Goal: Information Seeking & Learning: Find specific page/section

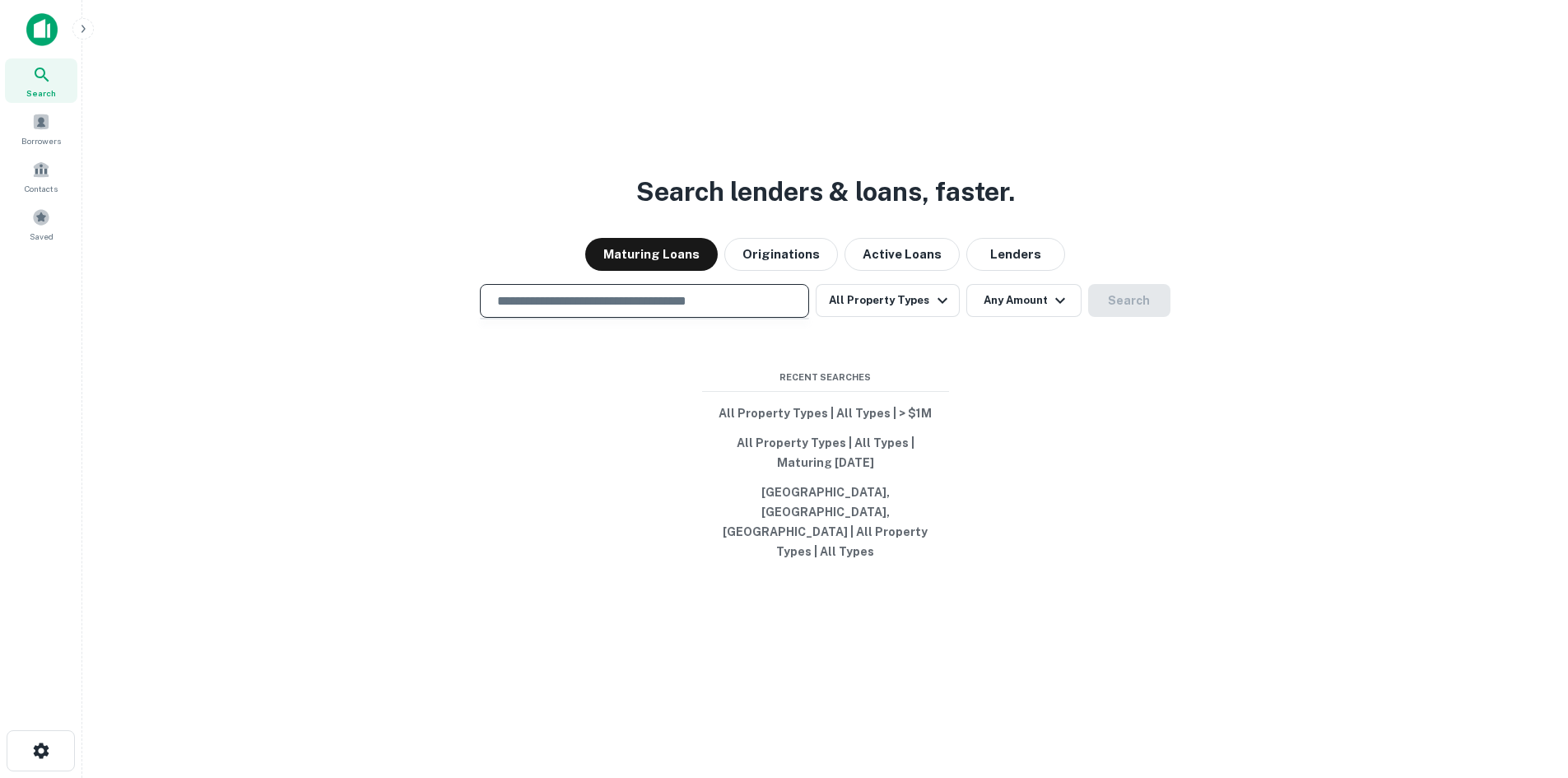
click at [696, 310] on input "text" at bounding box center [644, 301] width 315 height 19
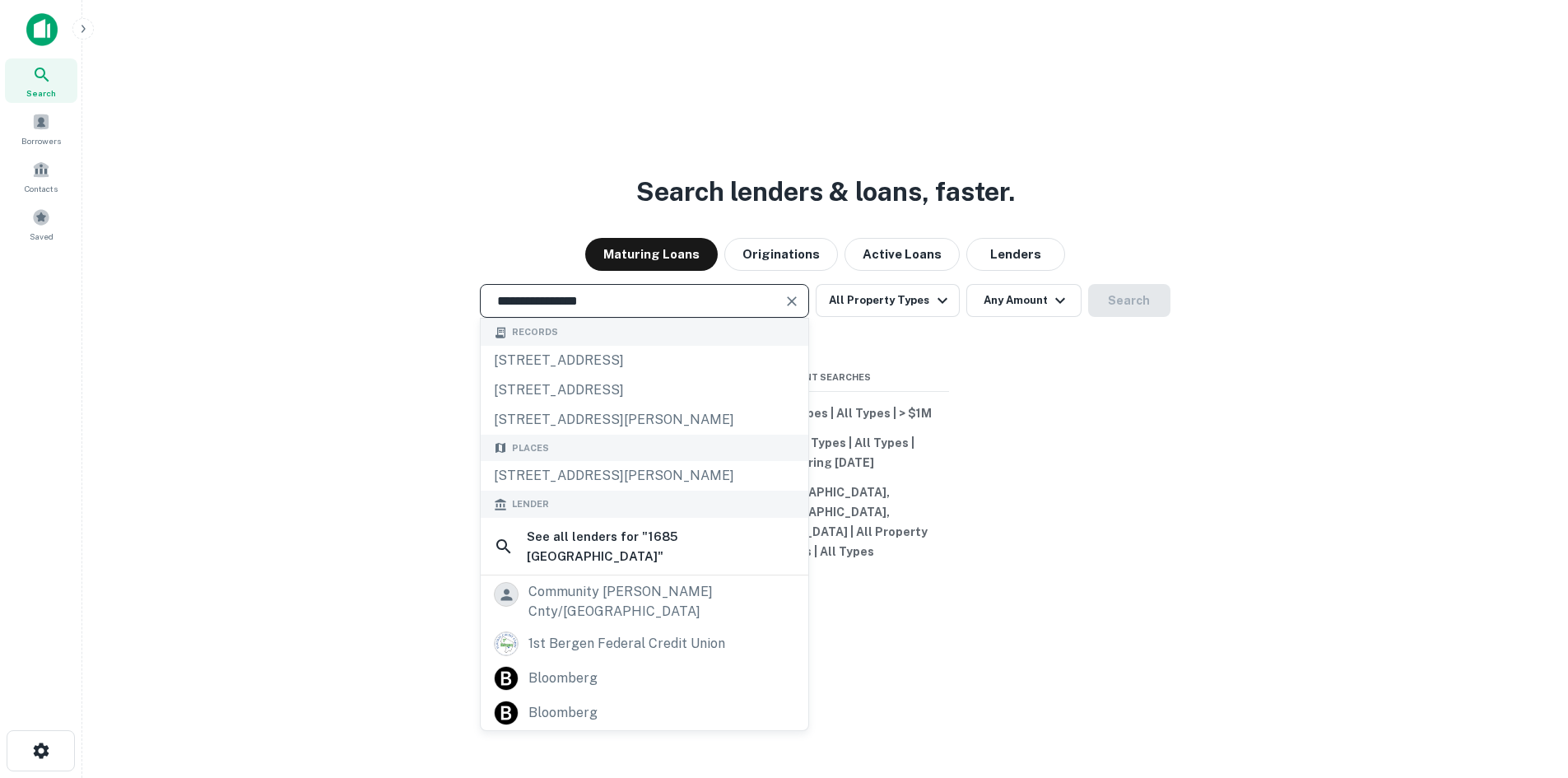
drag, startPoint x: 658, startPoint y: 510, endPoint x: 684, endPoint y: 492, distance: 31.6
click at [660, 491] on div "[STREET_ADDRESS][PERSON_NAME]" at bounding box center [644, 476] width 327 height 30
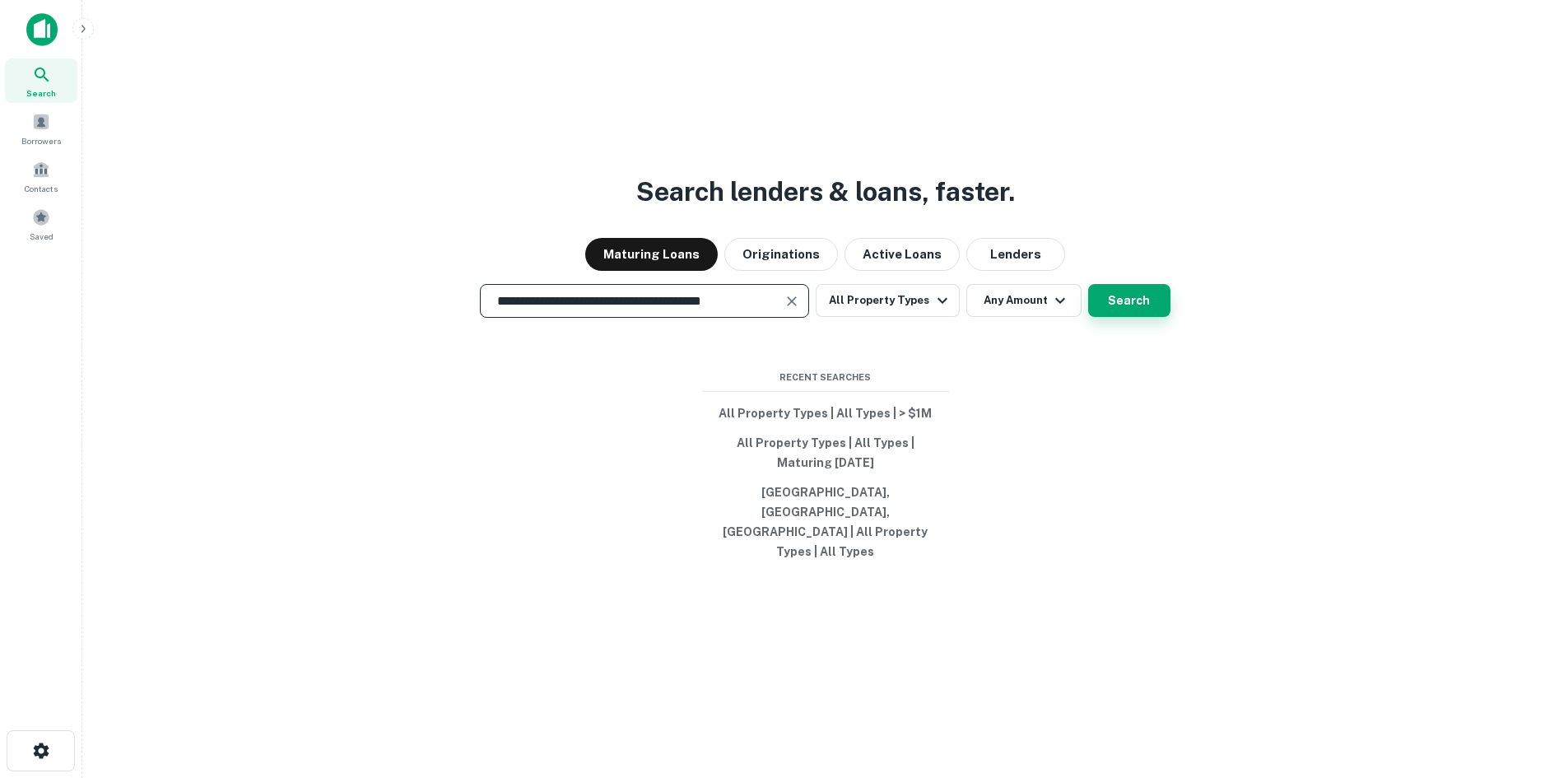
type input "**********"
click at [1142, 317] on button "Search" at bounding box center [1129, 301] width 82 height 33
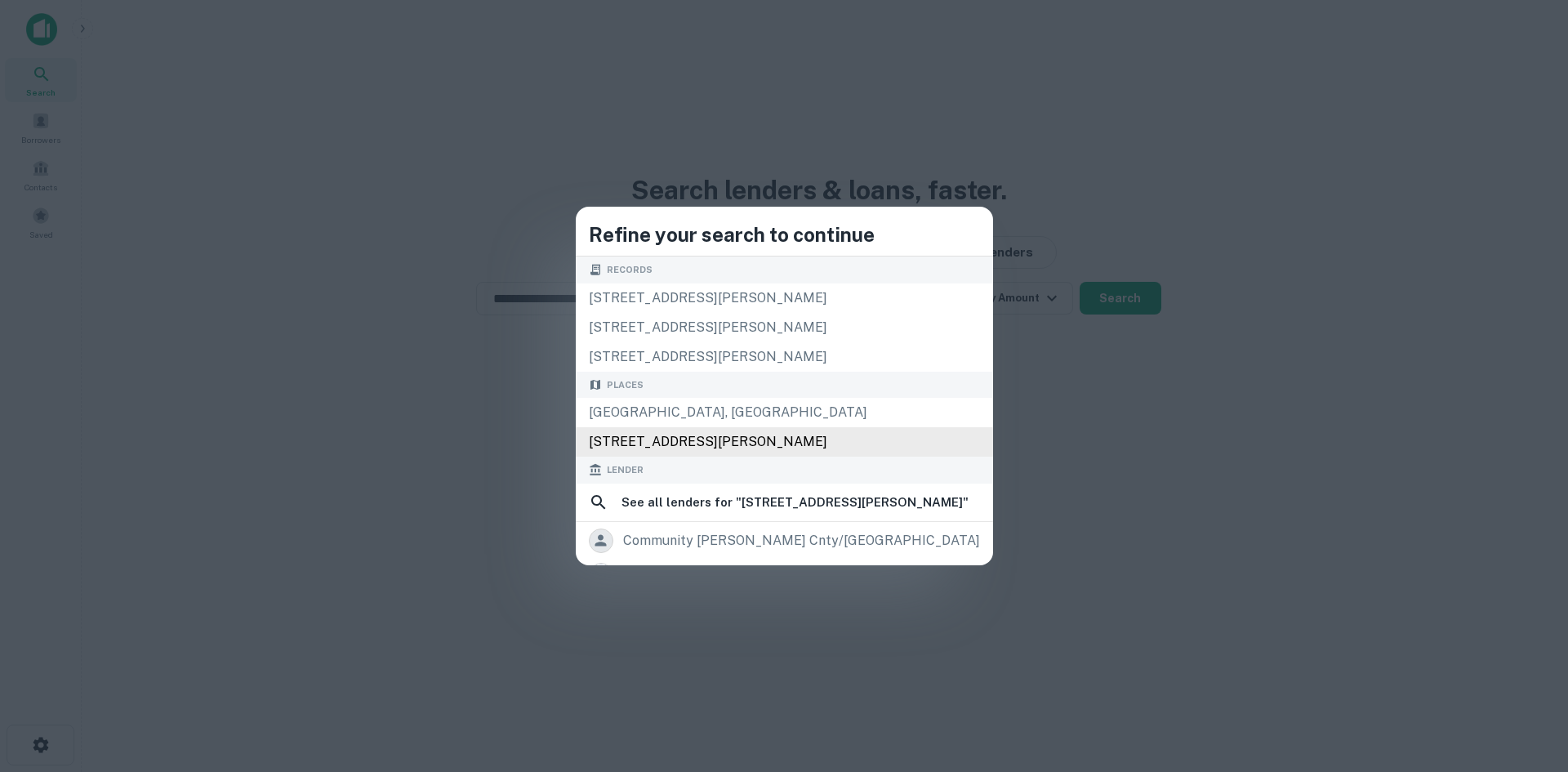
click at [808, 444] on div "[STREET_ADDRESS][PERSON_NAME]" at bounding box center [784, 442] width 417 height 29
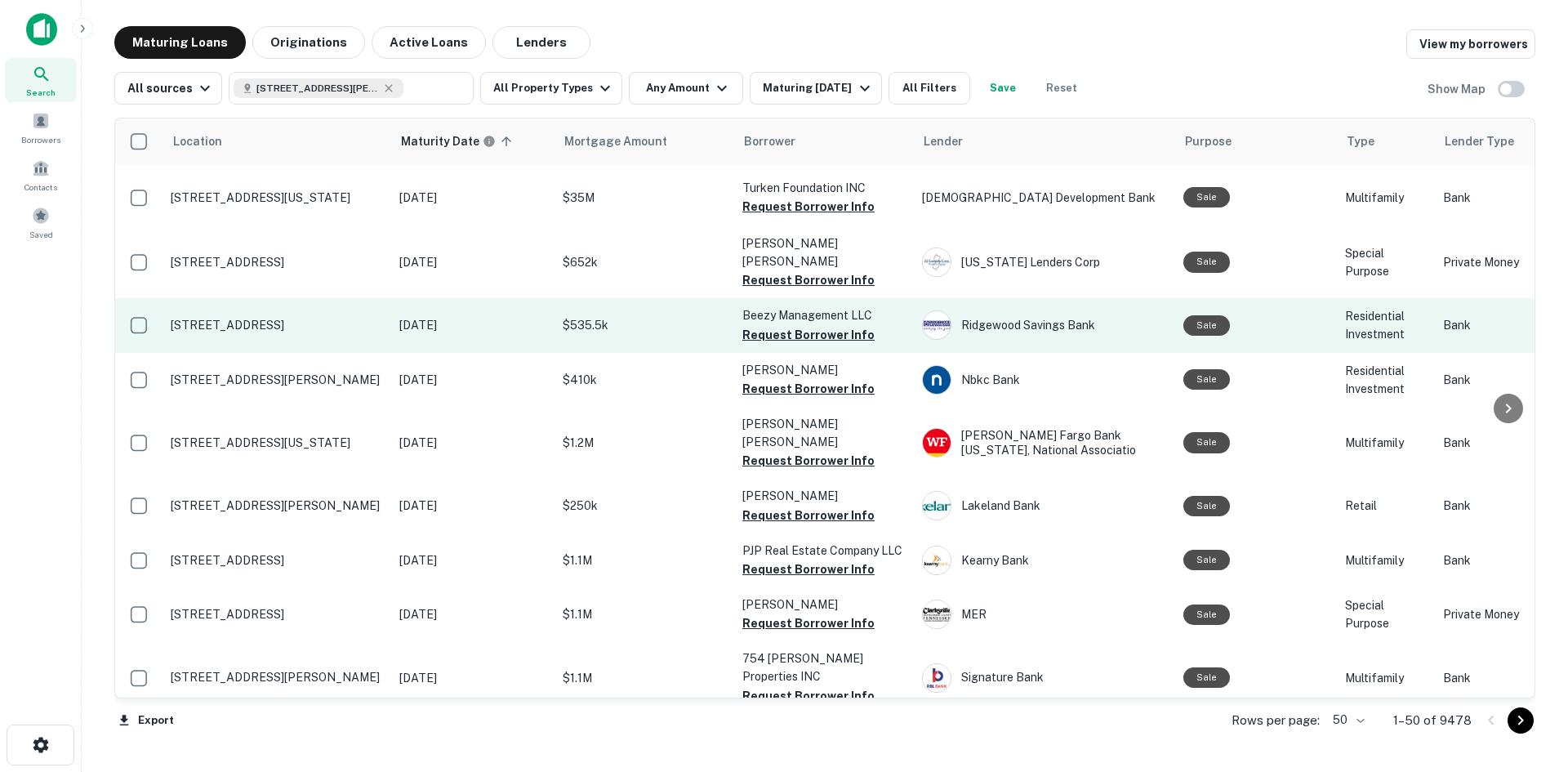
scroll to position [899, 0]
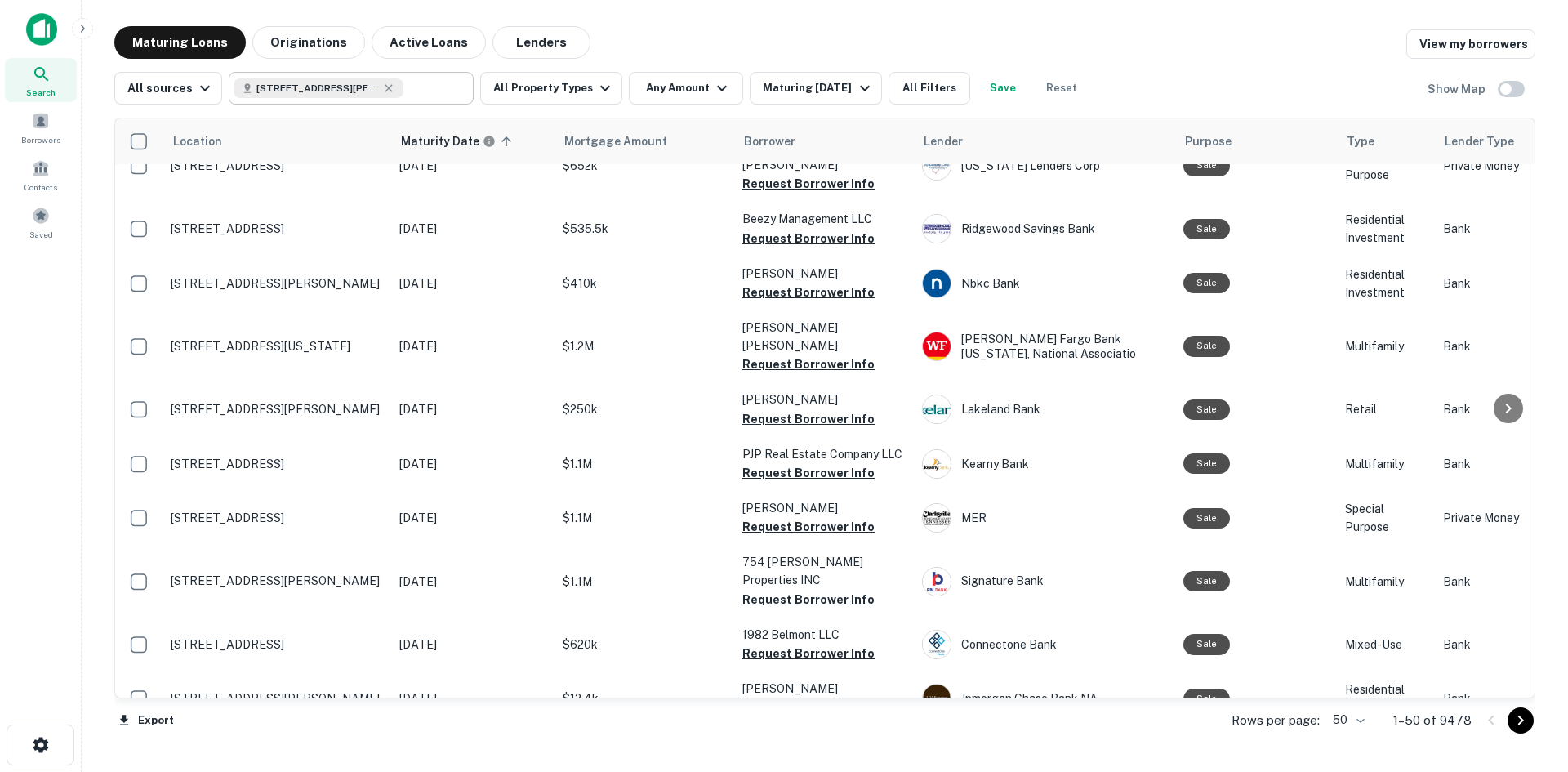
drag, startPoint x: 383, startPoint y: 87, endPoint x: 375, endPoint y: 80, distance: 10.6
click at [383, 87] on icon at bounding box center [389, 88] width 13 height 13
type input "**********"
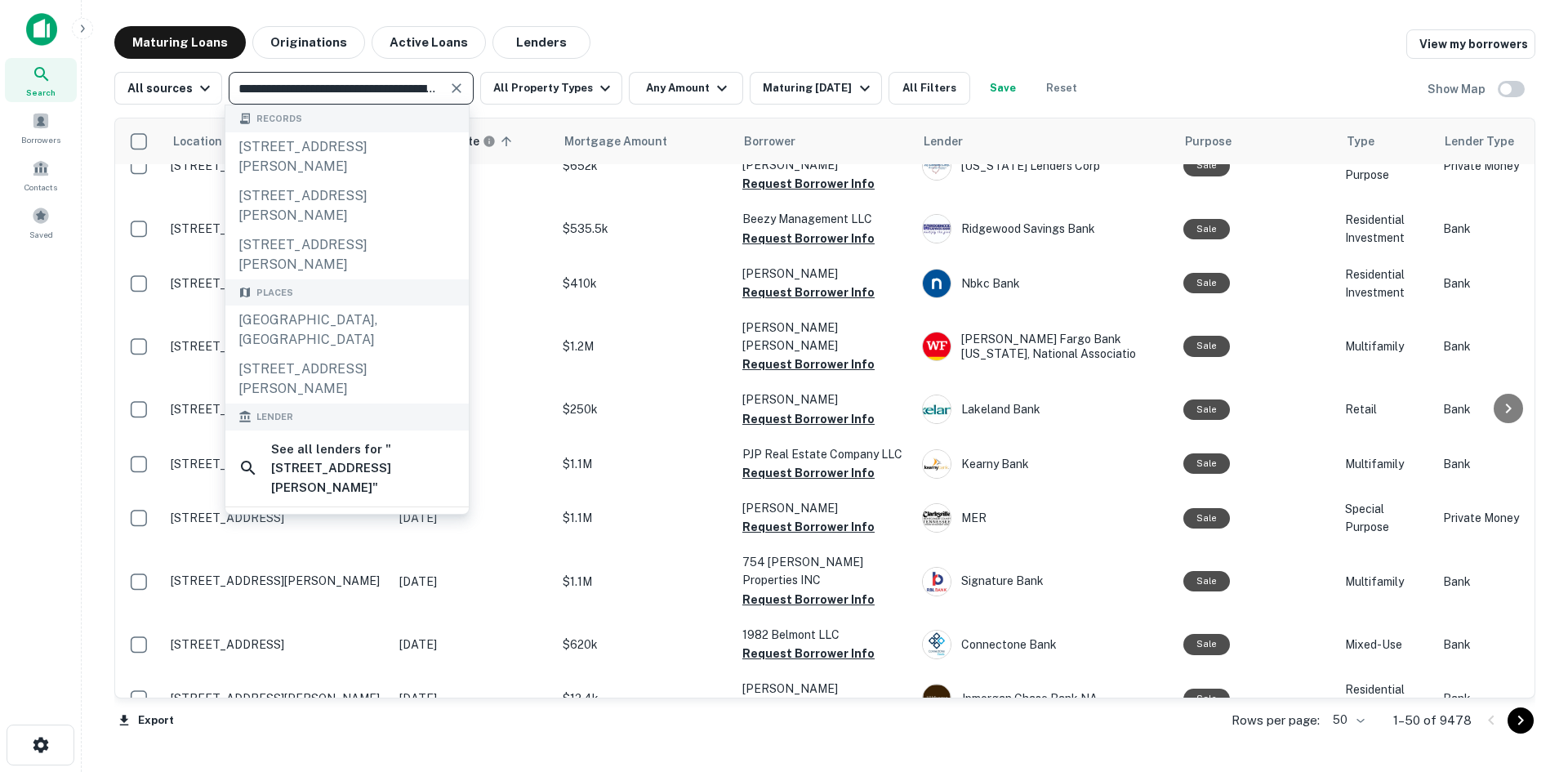
click at [458, 92] on icon "Clear" at bounding box center [457, 88] width 16 height 16
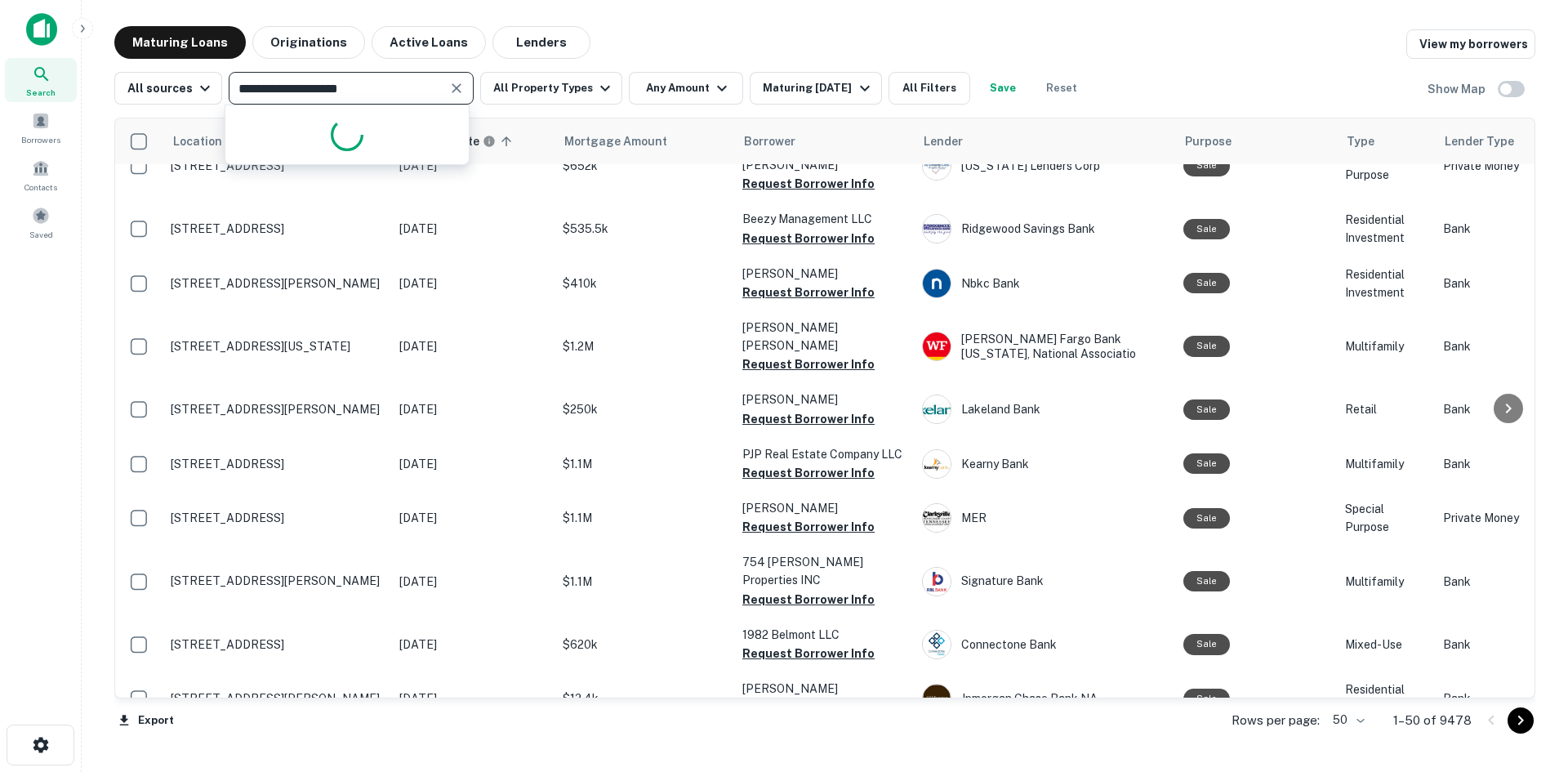
type input "**********"
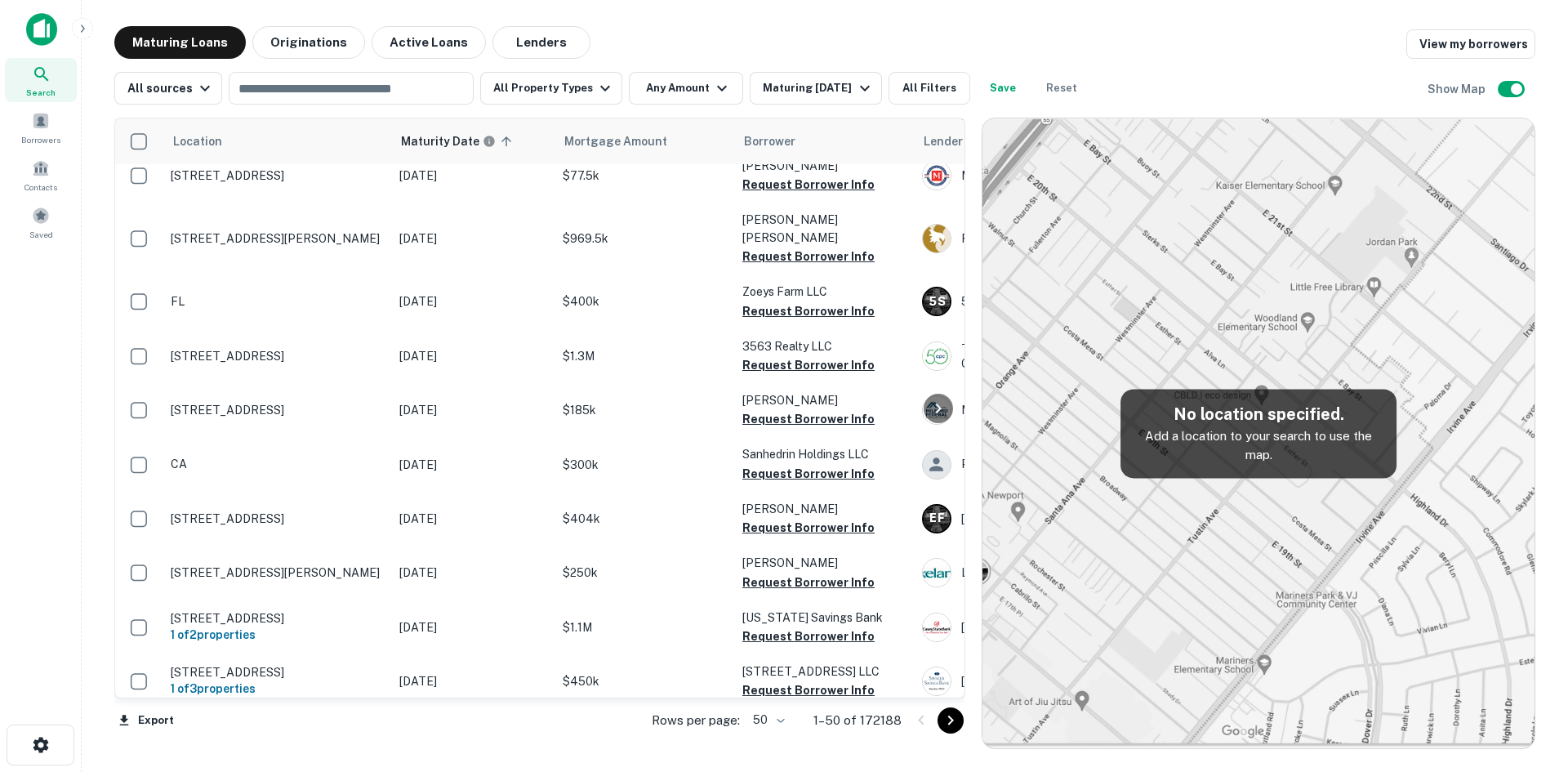
scroll to position [899, 0]
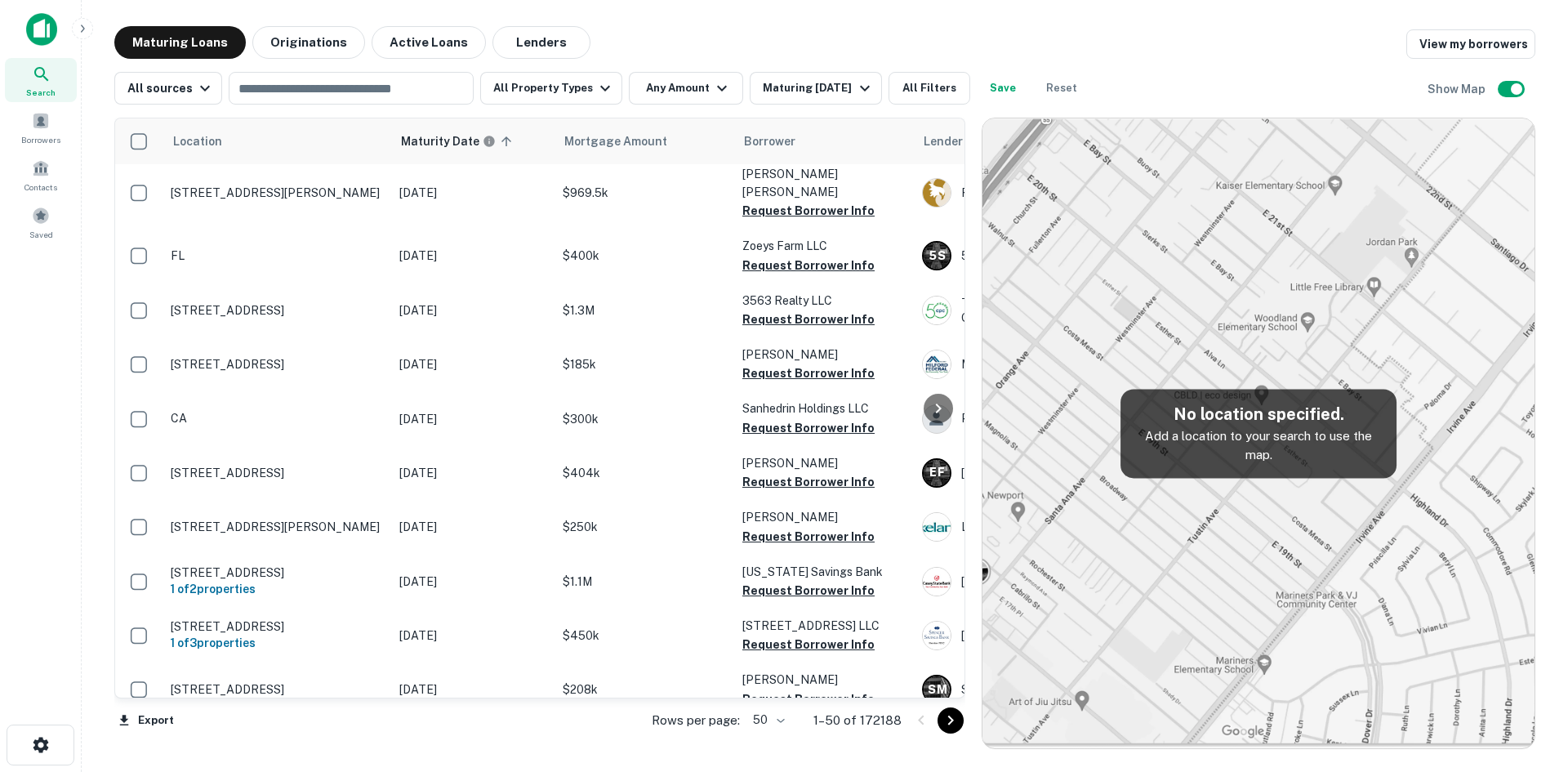
click at [1132, 465] on div "No location specified. Add a location to your search to use the map." at bounding box center [1259, 433] width 276 height 89
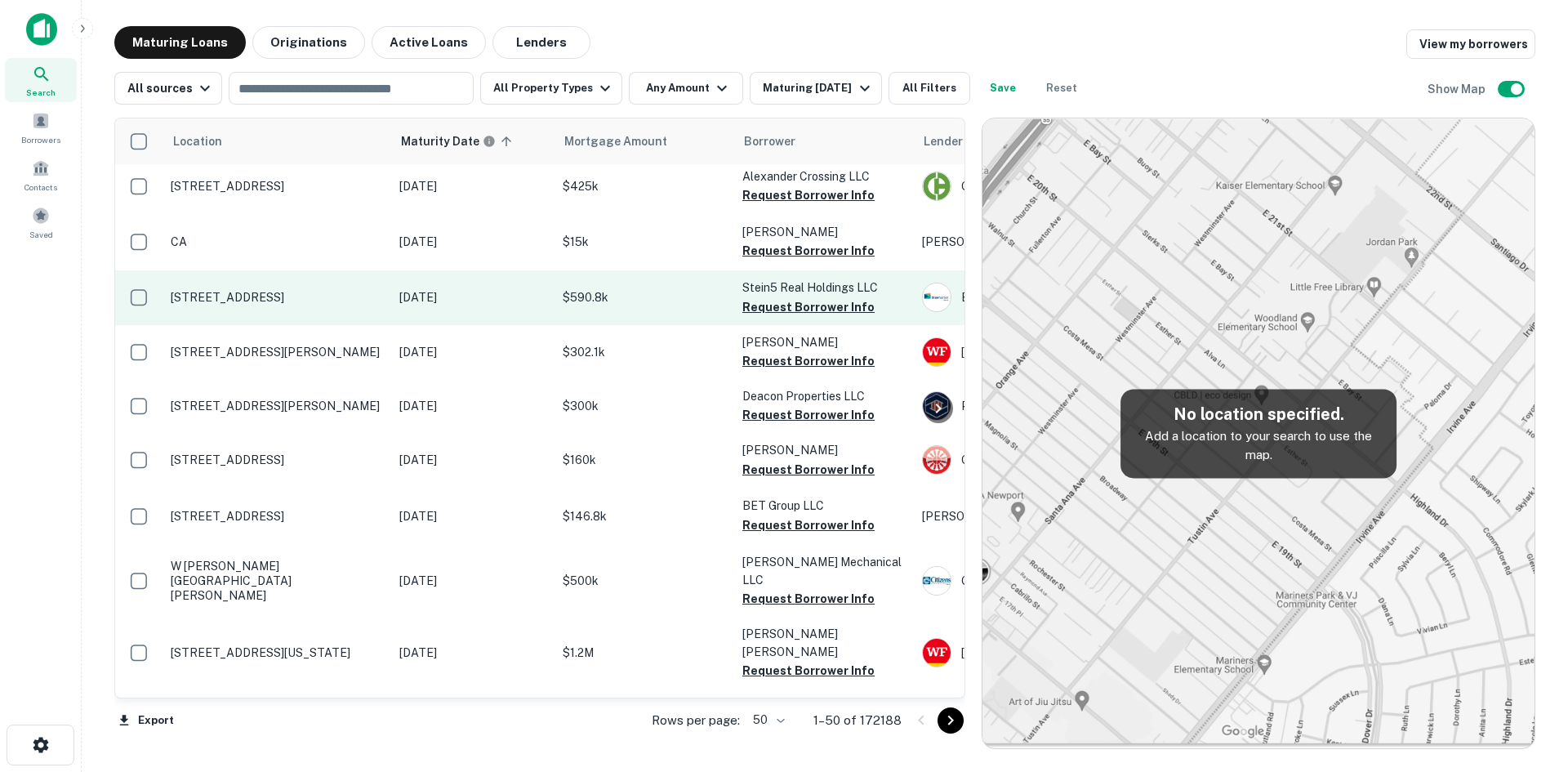
scroll to position [0, 0]
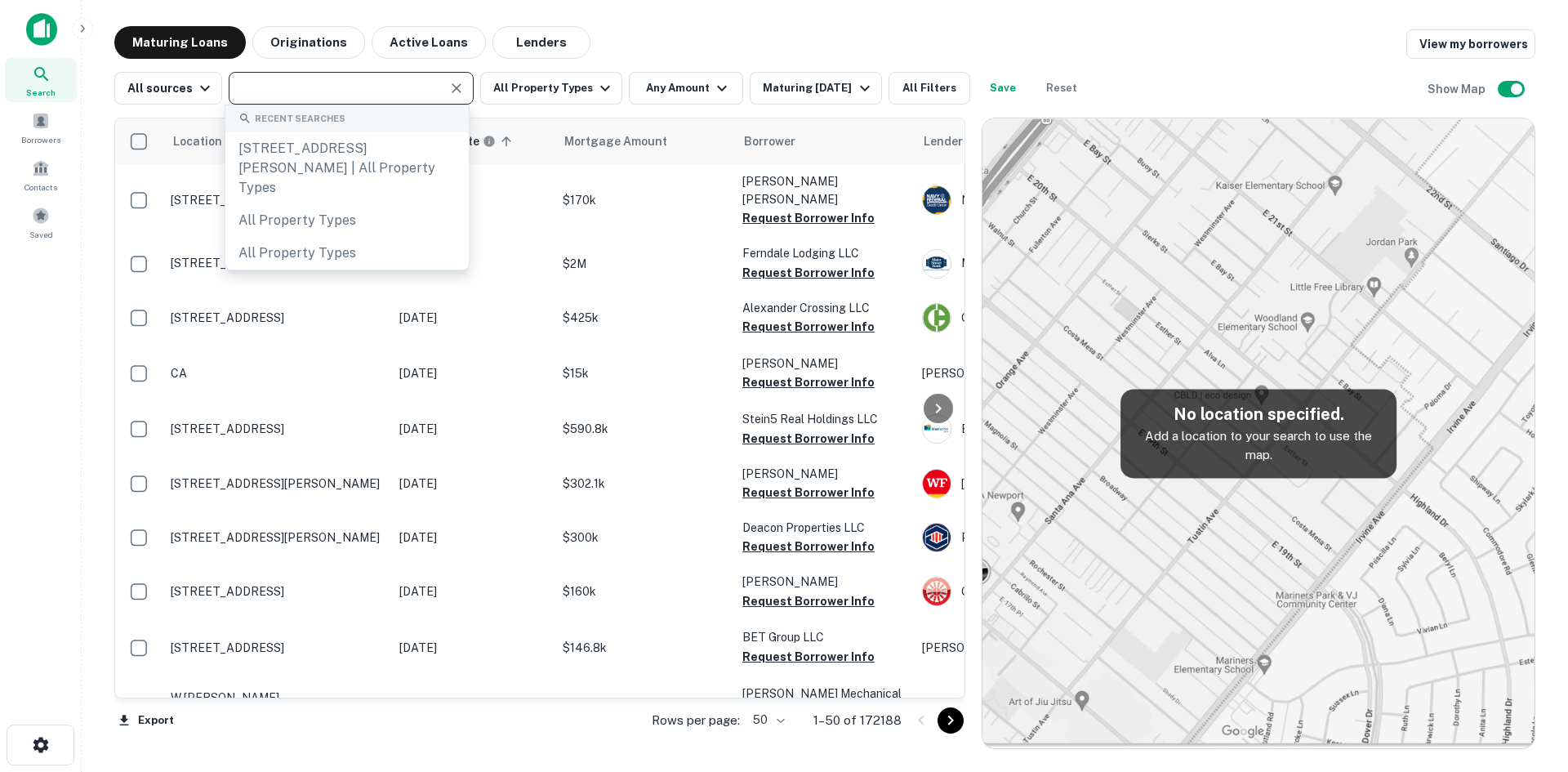
click at [339, 96] on input "text" at bounding box center [338, 88] width 209 height 23
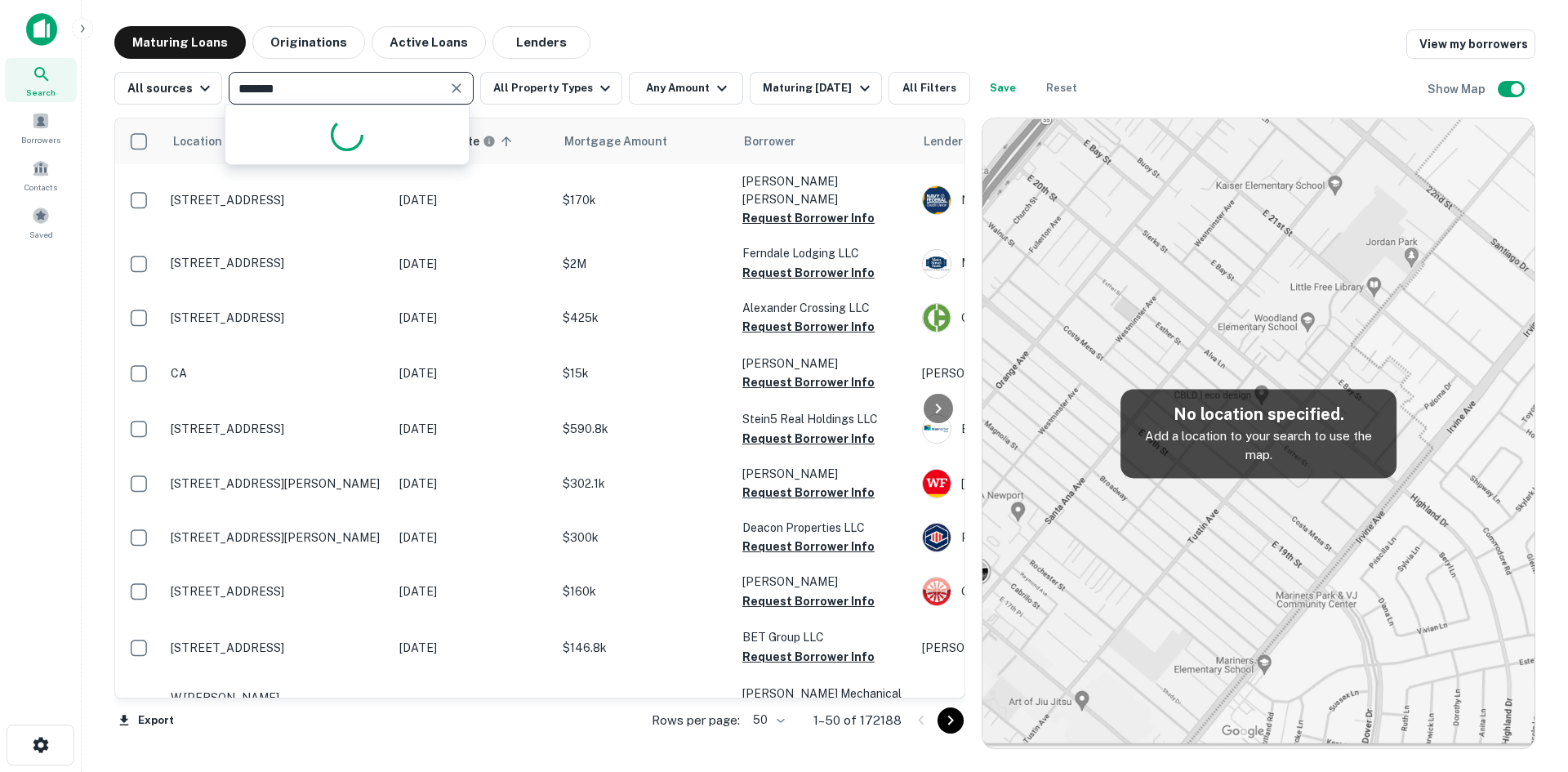
type input "********"
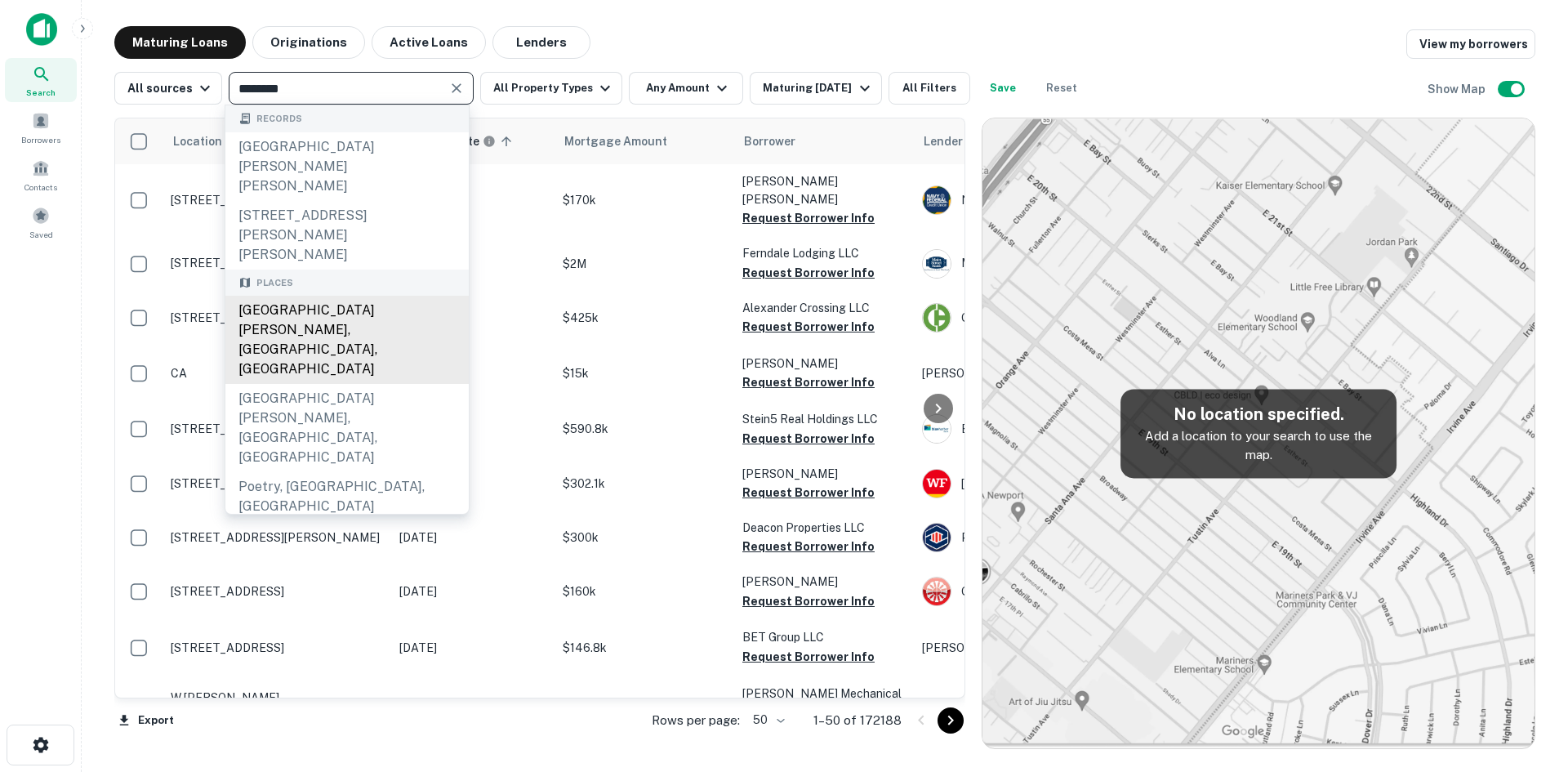
click at [329, 296] on div "[GEOGRAPHIC_DATA][PERSON_NAME], [GEOGRAPHIC_DATA], [GEOGRAPHIC_DATA]" at bounding box center [347, 340] width 243 height 88
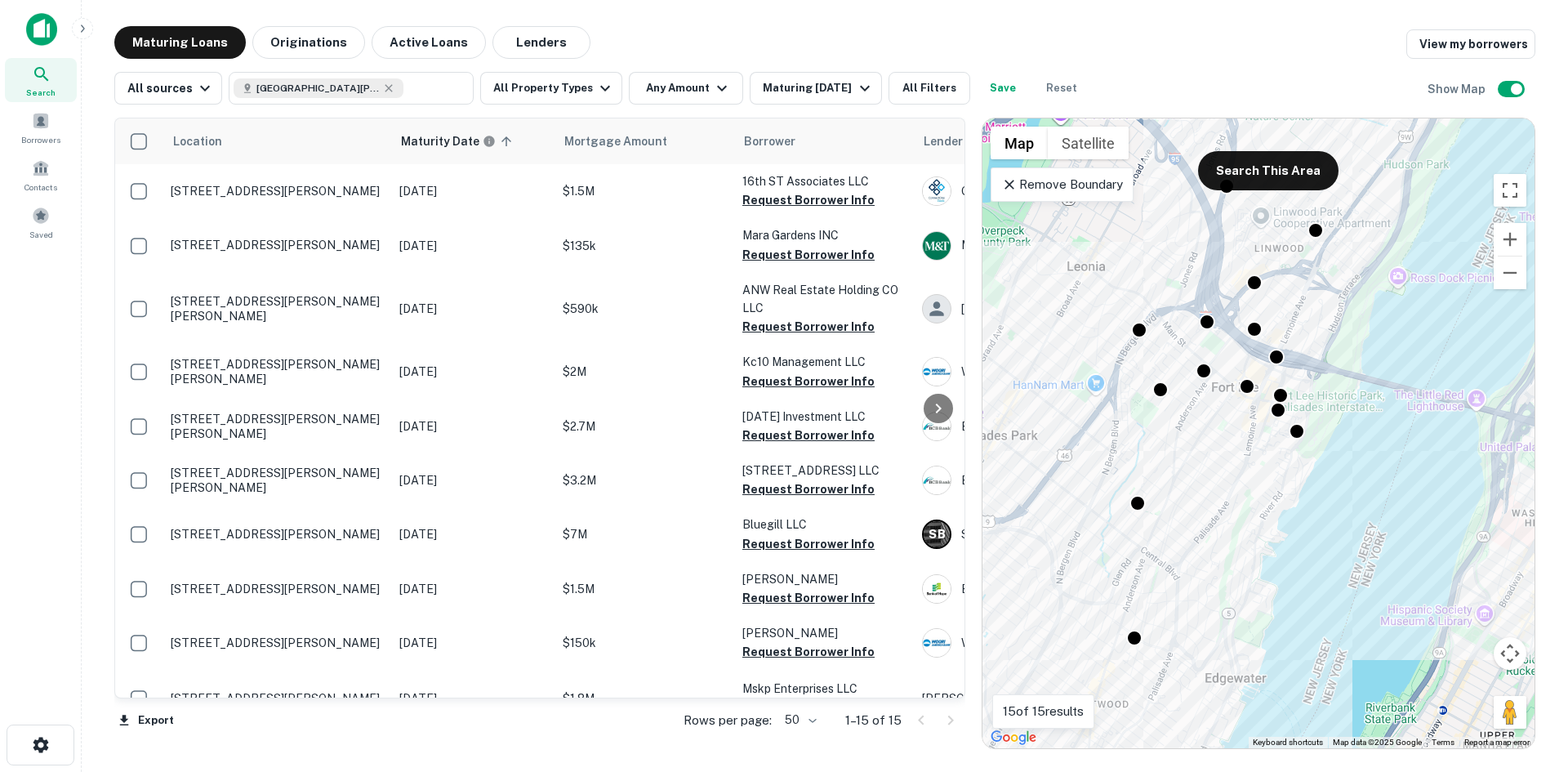
type input "**********"
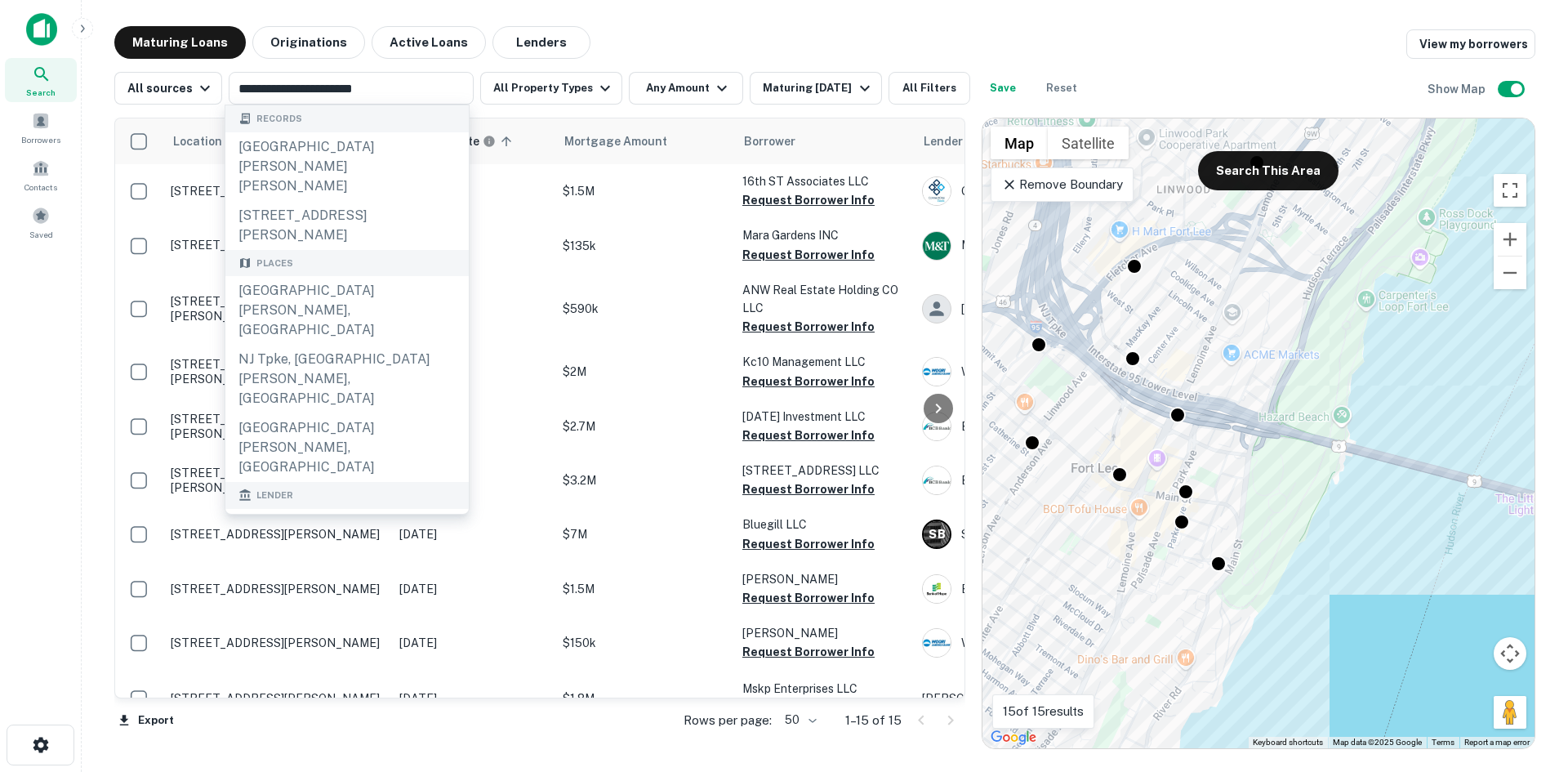
drag, startPoint x: 1447, startPoint y: 389, endPoint x: 1263, endPoint y: 434, distance: 189.4
click at [1263, 434] on div "To activate drag with keyboard, press Alt + Enter. Once in keyboard drag state,…" at bounding box center [1259, 433] width 552 height 630
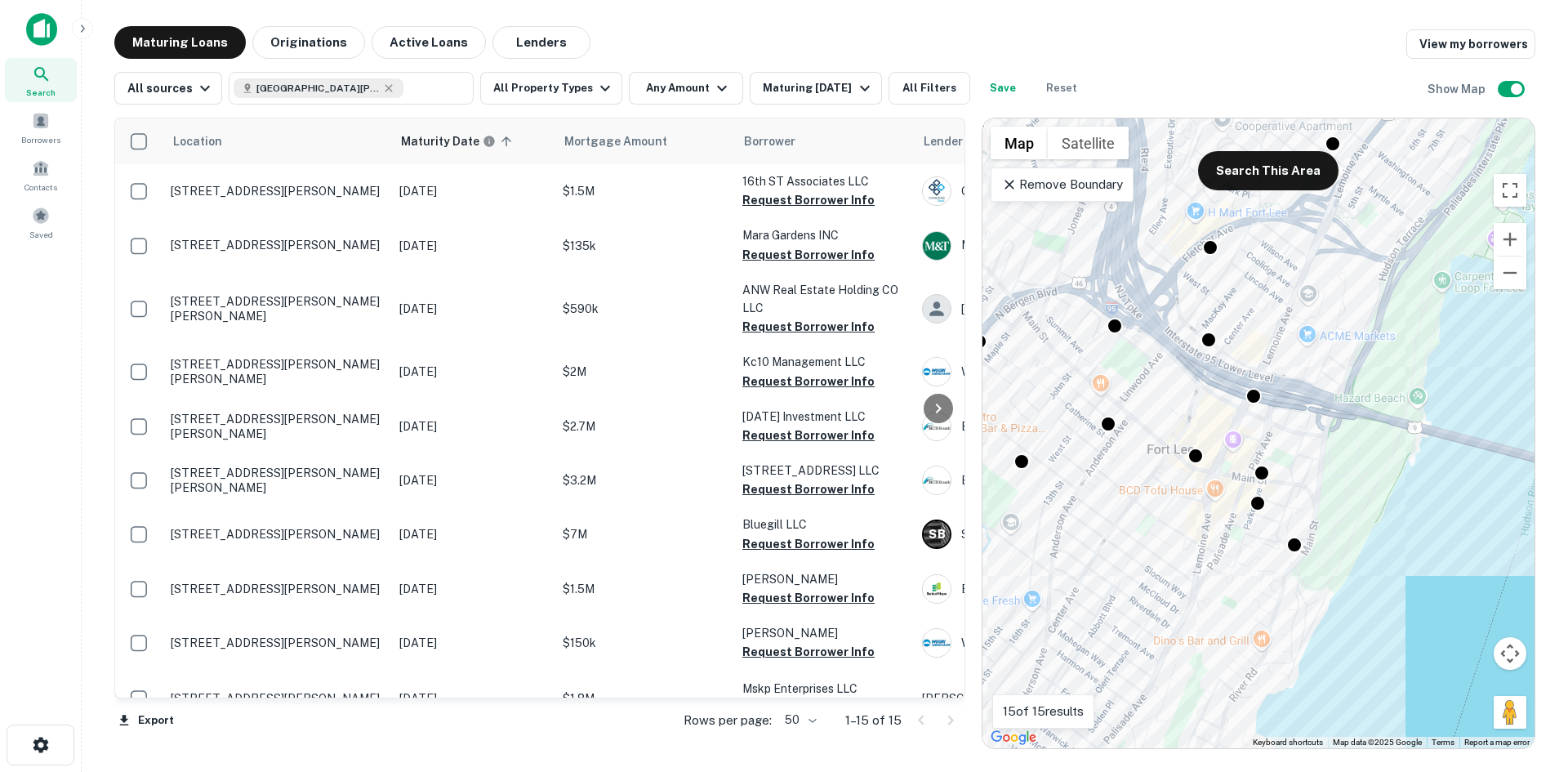
drag, startPoint x: 1207, startPoint y: 435, endPoint x: 1266, endPoint y: 419, distance: 61.1
click at [1266, 419] on div "To activate drag with keyboard, press Alt + Enter. Once in keyboard drag state,…" at bounding box center [1259, 433] width 552 height 630
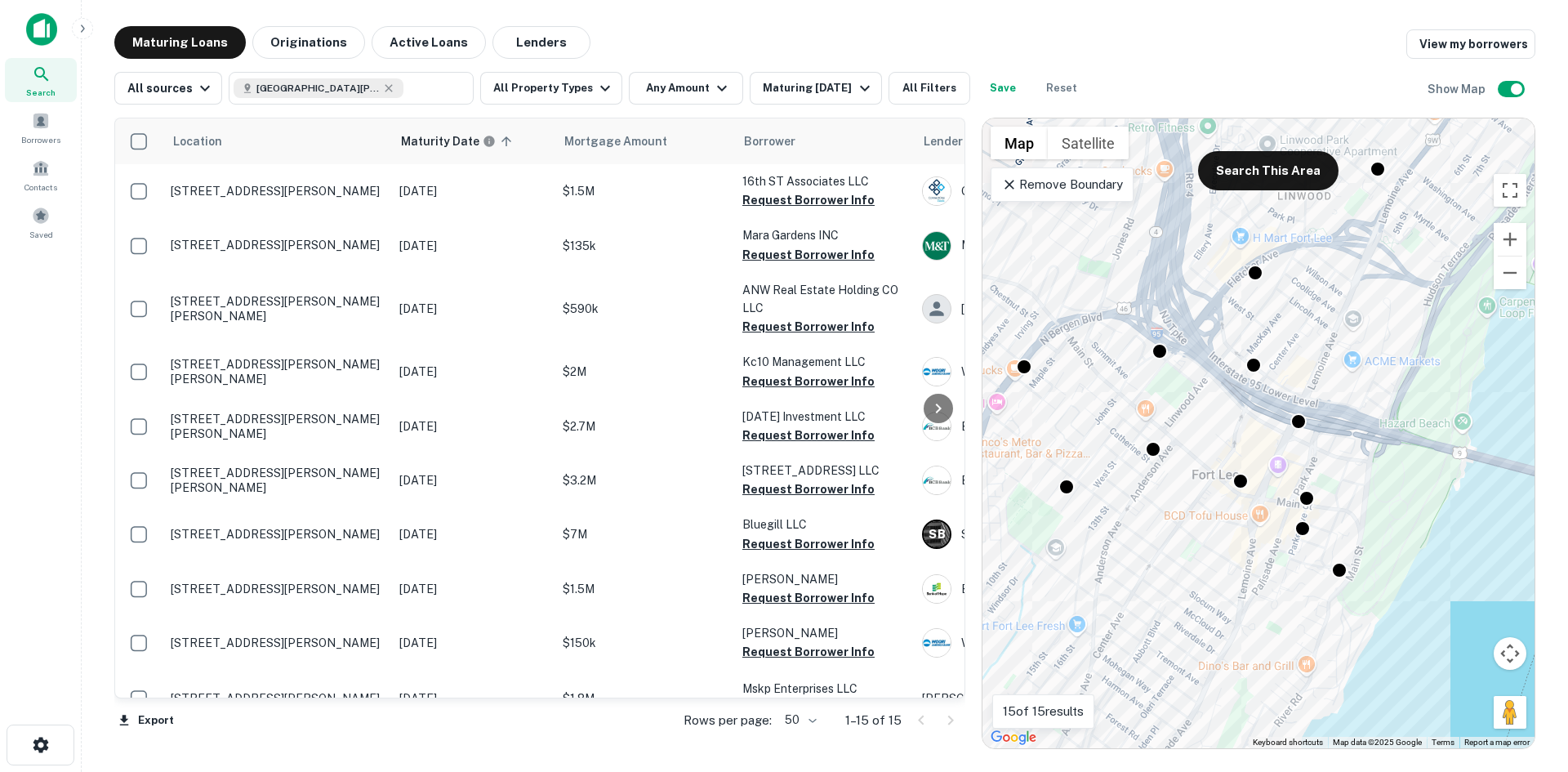
drag, startPoint x: 1165, startPoint y: 375, endPoint x: 1232, endPoint y: 414, distance: 77.5
click at [1230, 415] on div "To activate drag with keyboard, press Alt + Enter. Once in keyboard drag state,…" at bounding box center [1259, 433] width 552 height 630
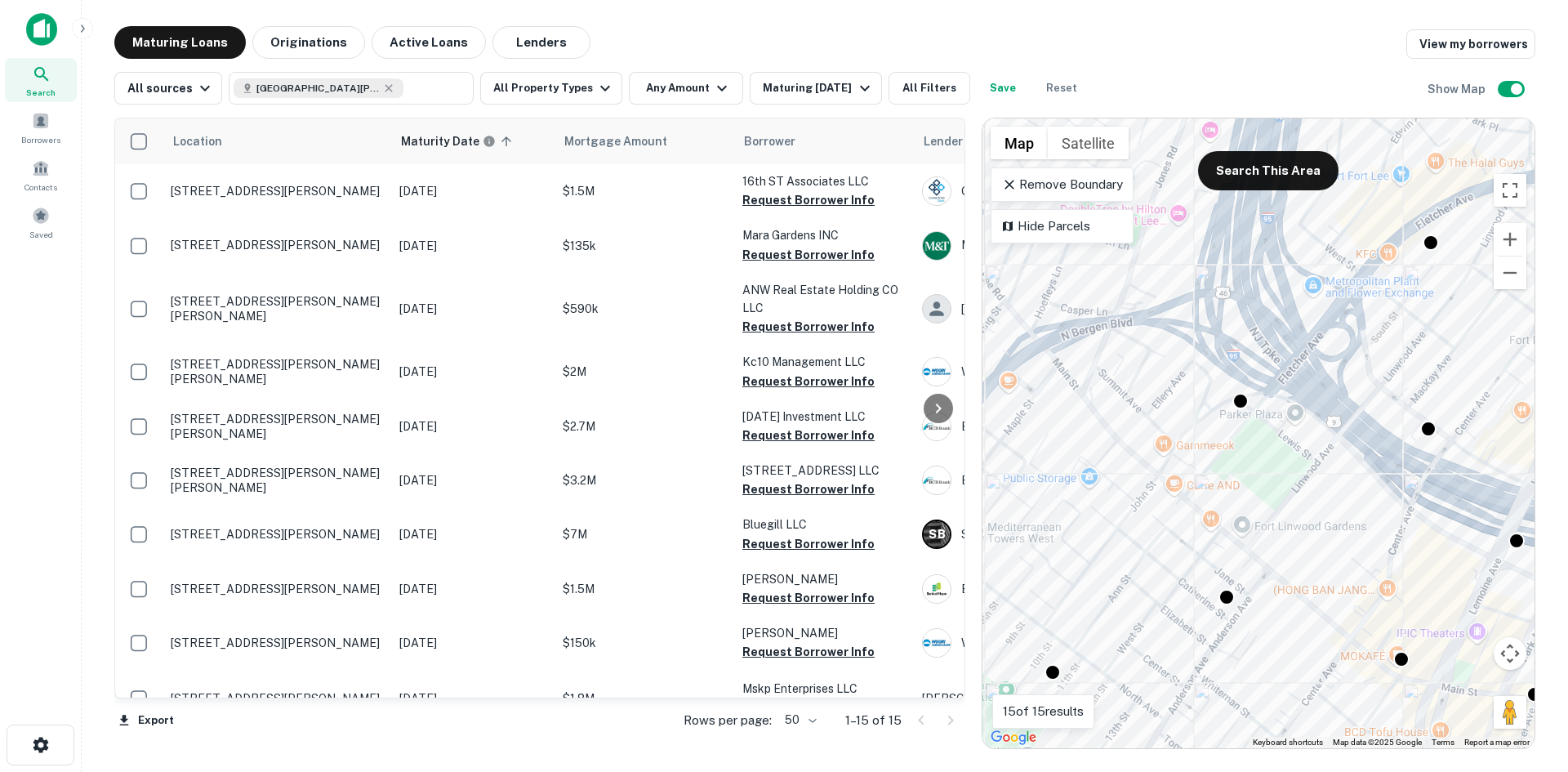
click at [1165, 353] on div "To activate drag with keyboard, press Alt + Enter. Once in keyboard drag state,…" at bounding box center [1259, 433] width 552 height 630
click at [1162, 353] on div "To activate drag with keyboard, press Alt + Enter. Once in keyboard drag state,…" at bounding box center [1259, 433] width 552 height 630
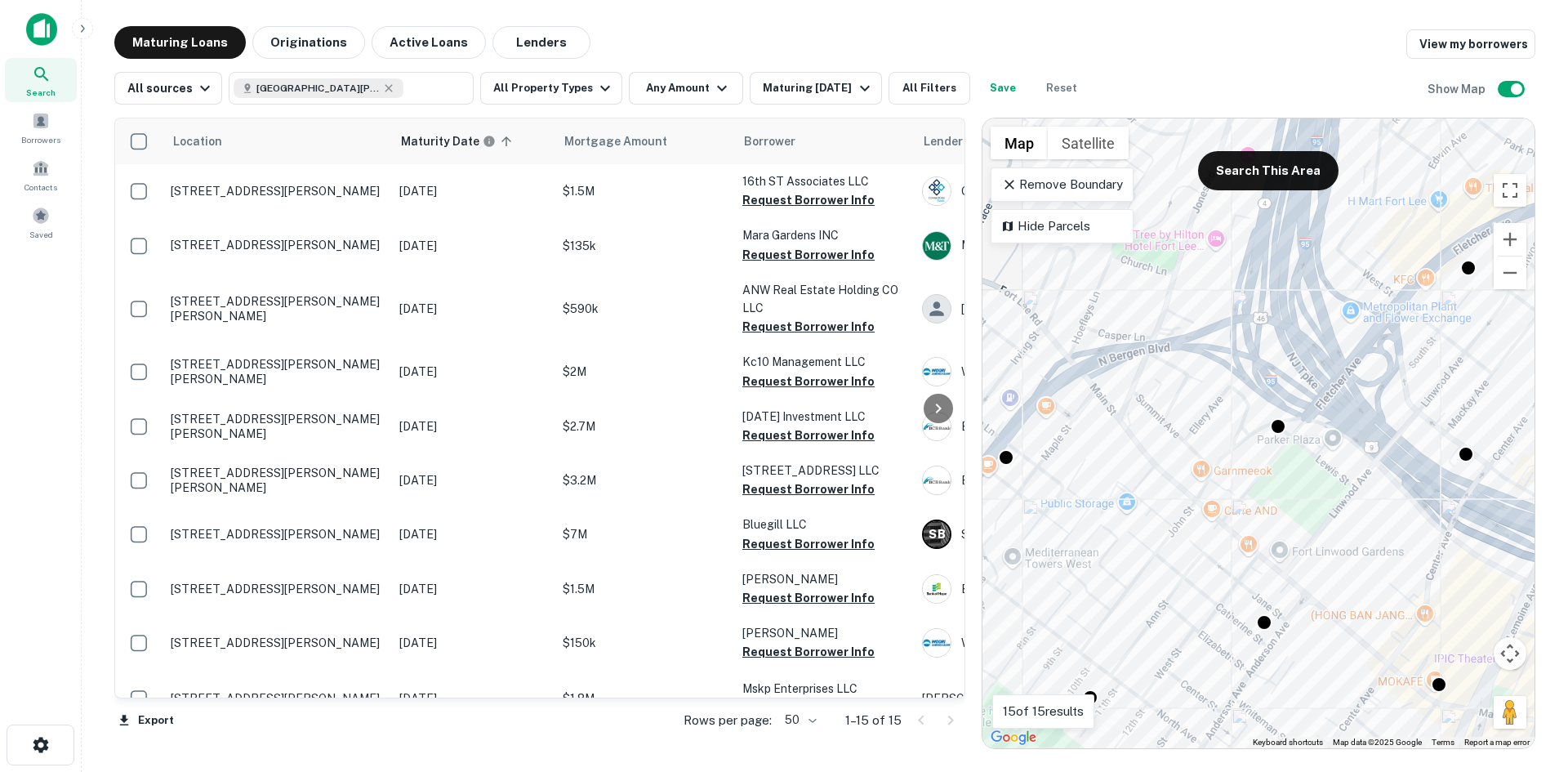
drag, startPoint x: 1140, startPoint y: 350, endPoint x: 1157, endPoint y: 364, distance: 22.0
click at [1157, 364] on div "To activate drag with keyboard, press Alt + Enter. Once in keyboard drag state,…" at bounding box center [1259, 433] width 552 height 630
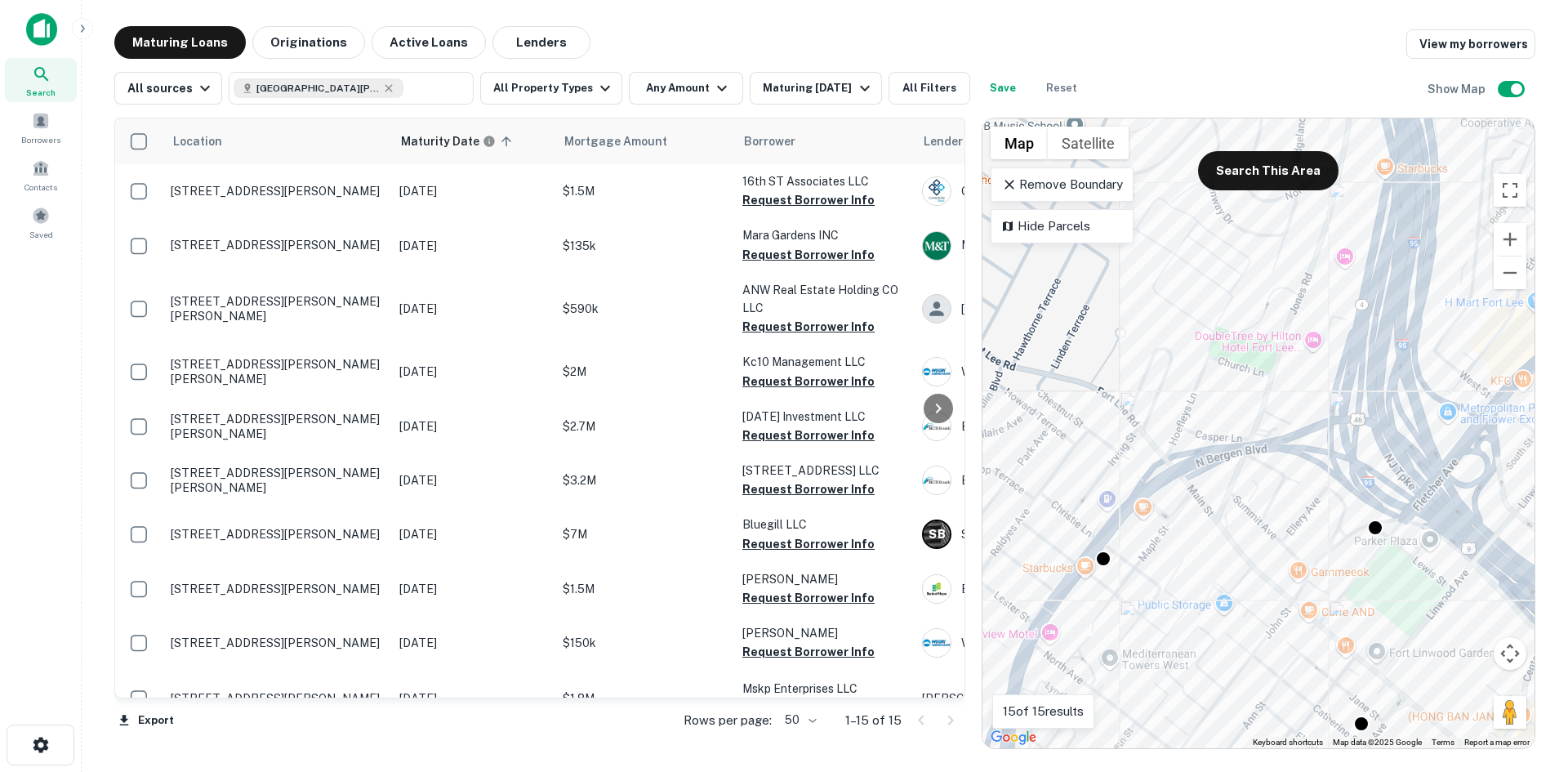
drag, startPoint x: 1141, startPoint y: 355, endPoint x: 1241, endPoint y: 459, distance: 144.3
click at [1241, 459] on div "To activate drag with keyboard, press Alt + Enter. Once in keyboard drag state,…" at bounding box center [1259, 433] width 552 height 630
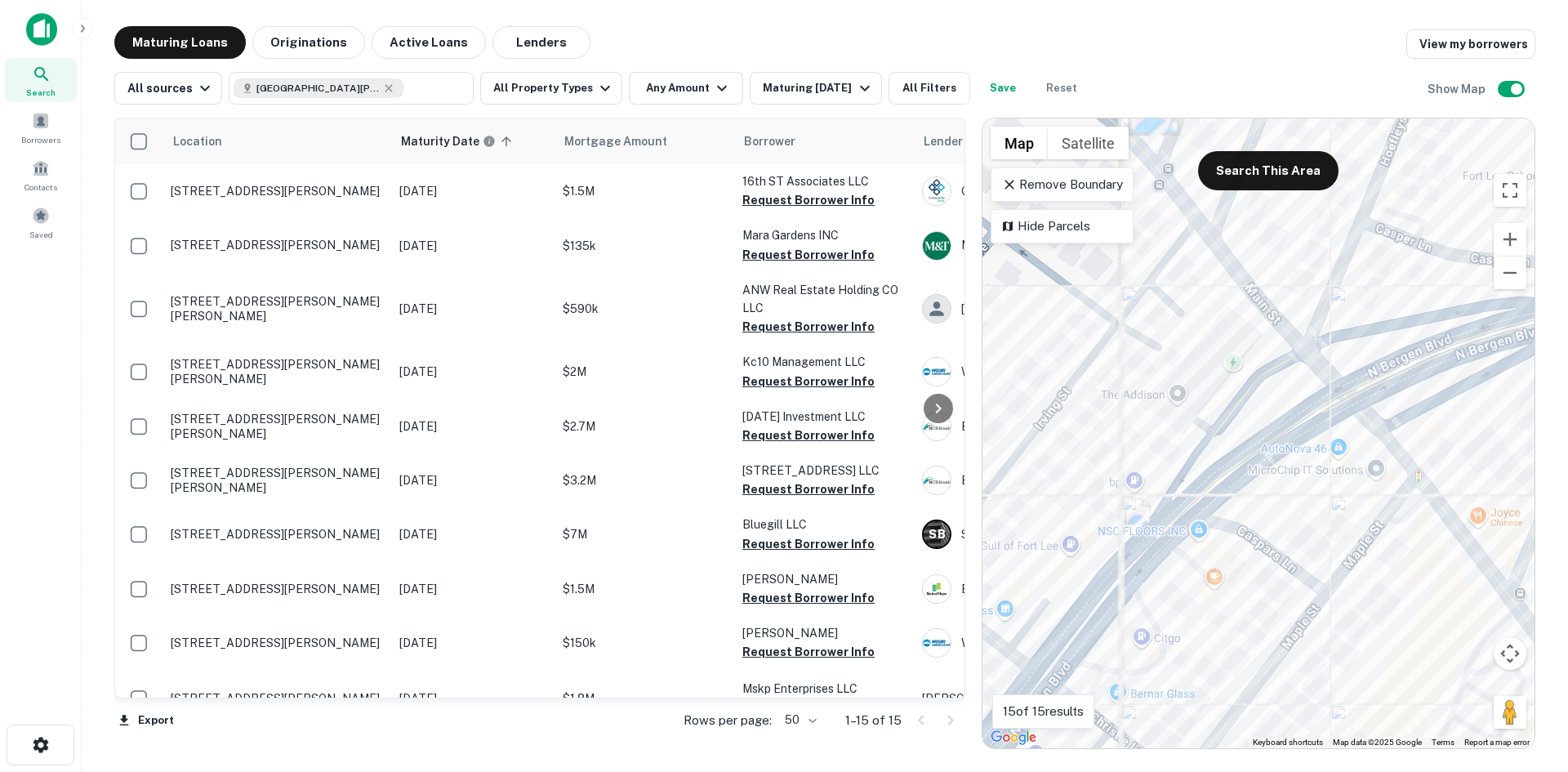
drag, startPoint x: 1141, startPoint y: 406, endPoint x: 1200, endPoint y: 223, distance: 192.3
click at [1200, 223] on div "To activate drag with keyboard, press Alt + Enter. Once in keyboard drag state,…" at bounding box center [1259, 433] width 552 height 630
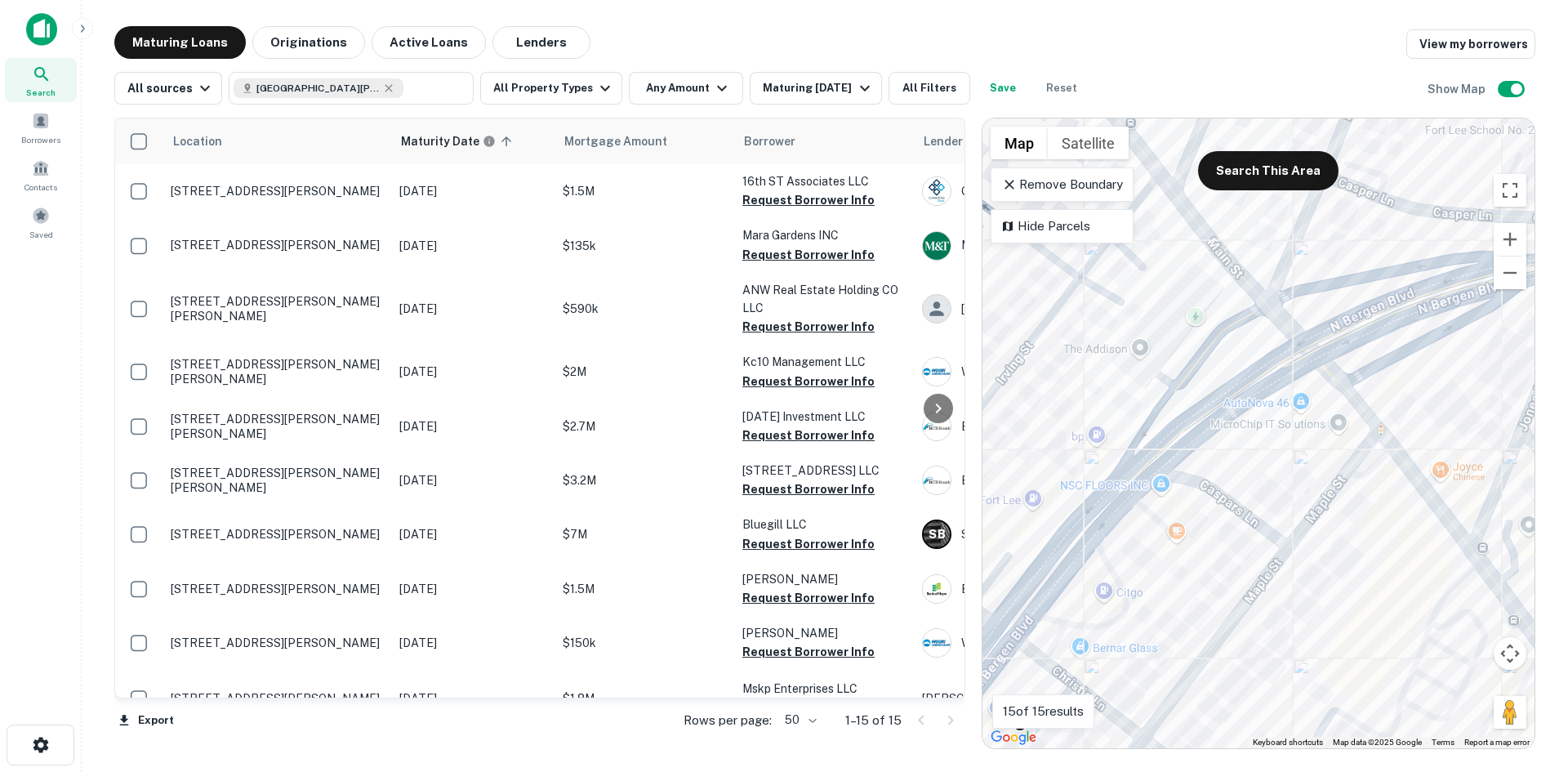
drag, startPoint x: 1281, startPoint y: 375, endPoint x: 1174, endPoint y: 536, distance: 193.3
click at [1174, 536] on div "To activate drag with keyboard, press Alt + Enter. Once in keyboard drag state,…" at bounding box center [1259, 433] width 552 height 630
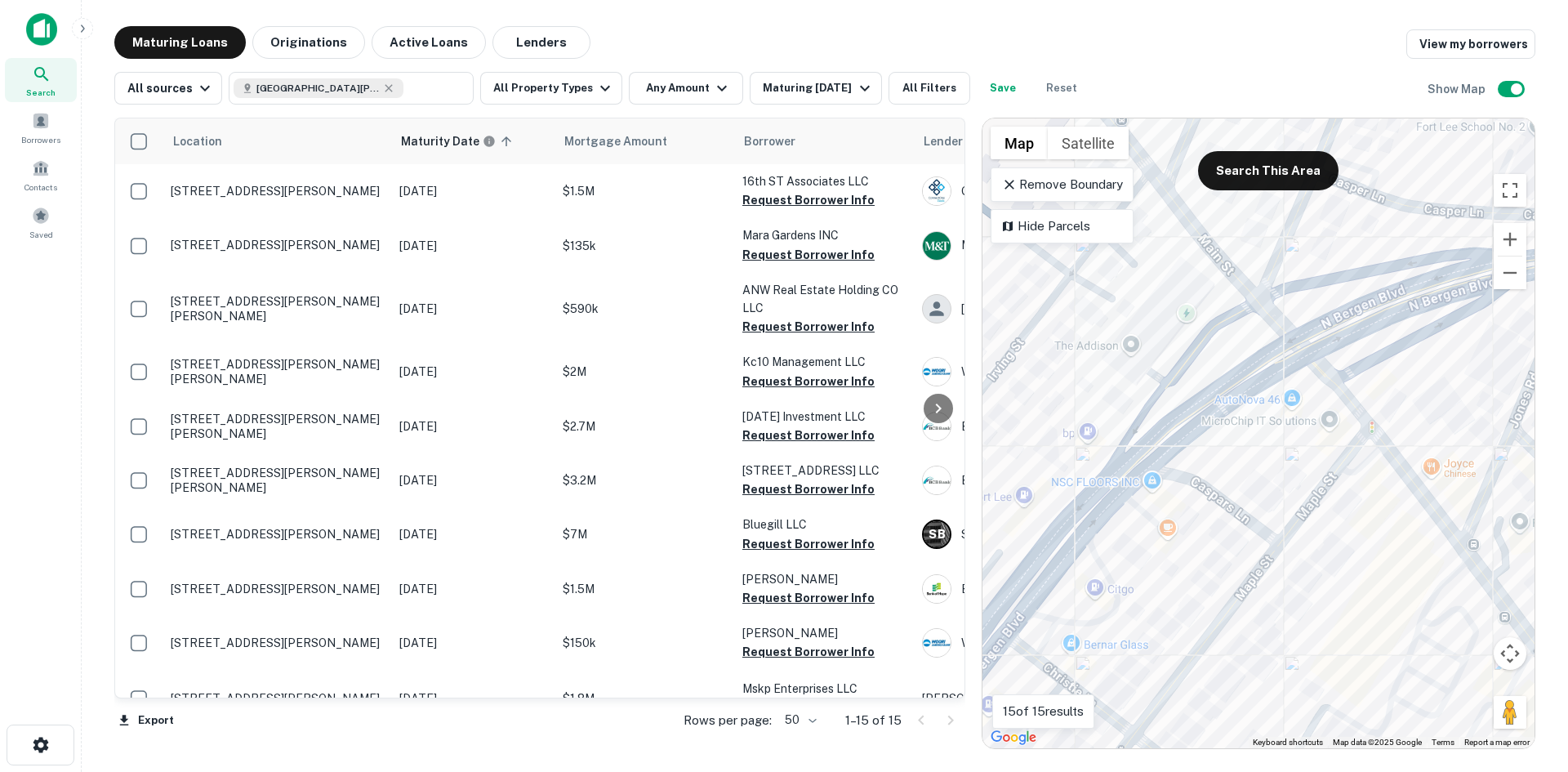
click at [1134, 348] on div "To activate drag with keyboard, press Alt + Enter. Once in keyboard drag state,…" at bounding box center [1259, 433] width 552 height 630
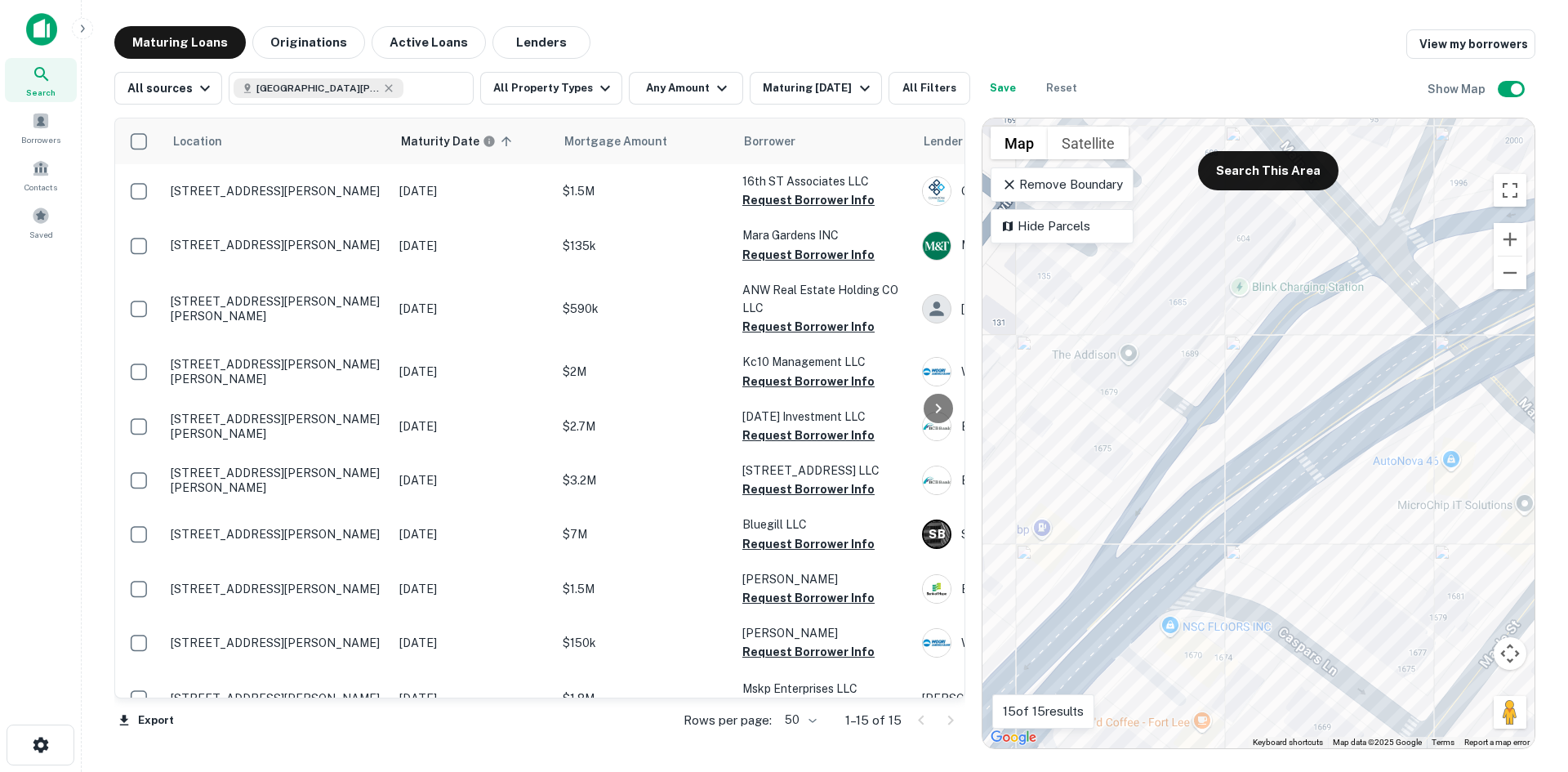
click at [1134, 348] on div "To activate drag with keyboard, press Alt + Enter. Once in keyboard drag state,…" at bounding box center [1259, 433] width 552 height 630
click at [1241, 159] on button "Search This Area" at bounding box center [1268, 170] width 140 height 39
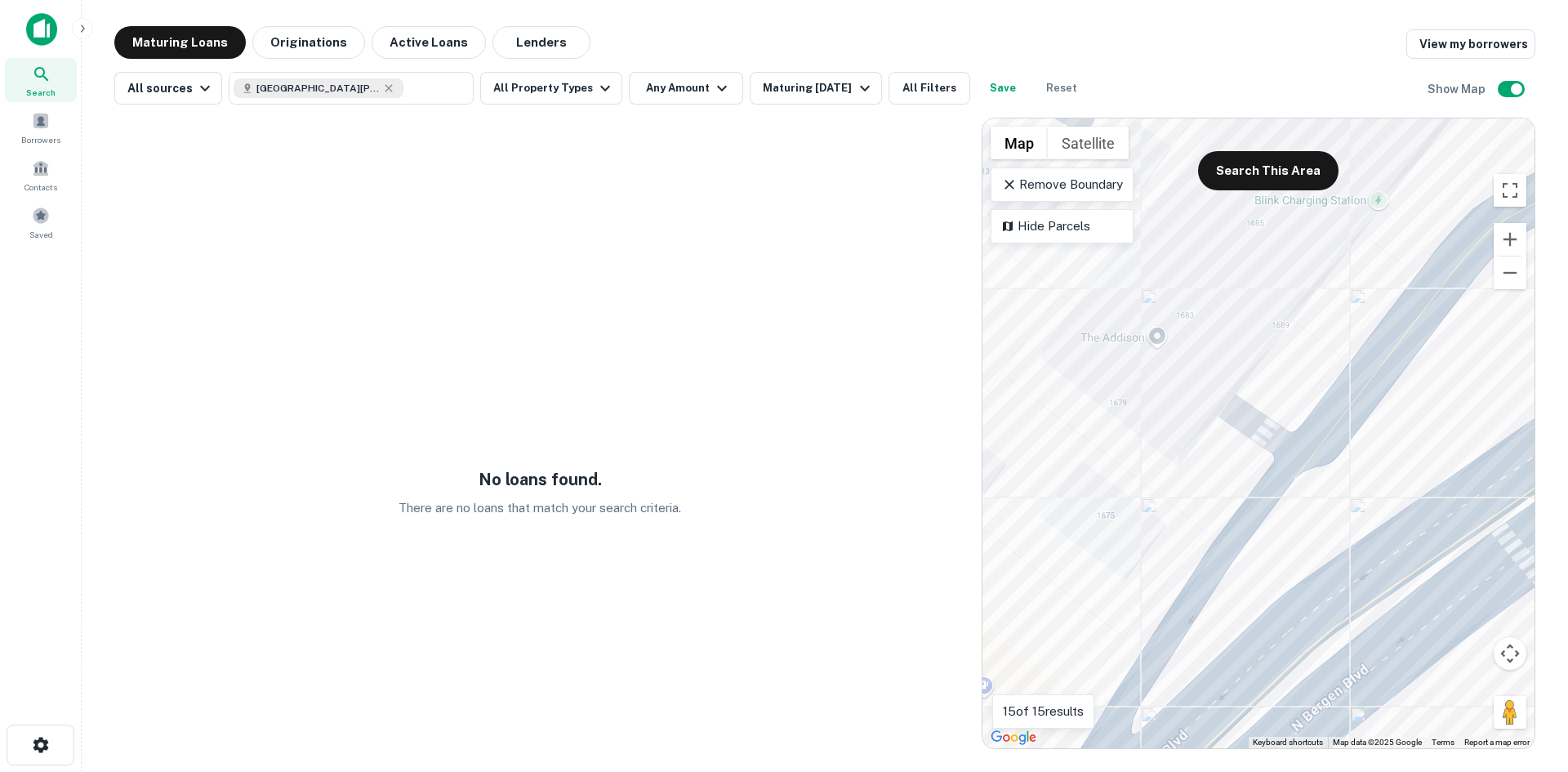
click at [1165, 341] on div "To activate drag with keyboard, press Alt + Enter. Once in keyboard drag state,…" at bounding box center [1259, 433] width 552 height 630
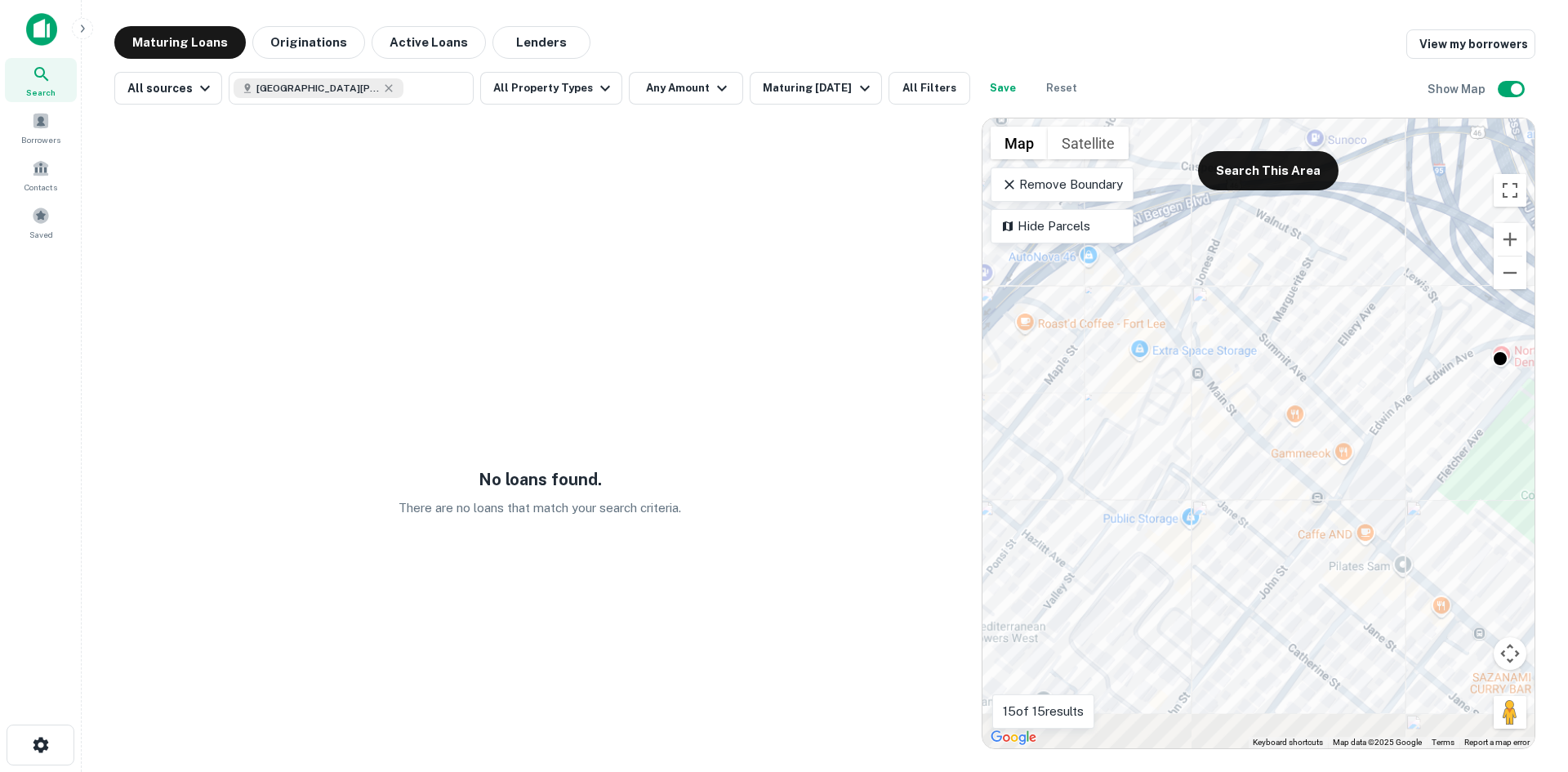
drag, startPoint x: 1377, startPoint y: 490, endPoint x: 1230, endPoint y: 381, distance: 183.0
click at [1186, 370] on div "To activate drag with keyboard, press Alt + Enter. Once in keyboard drag state,…" at bounding box center [1259, 433] width 552 height 630
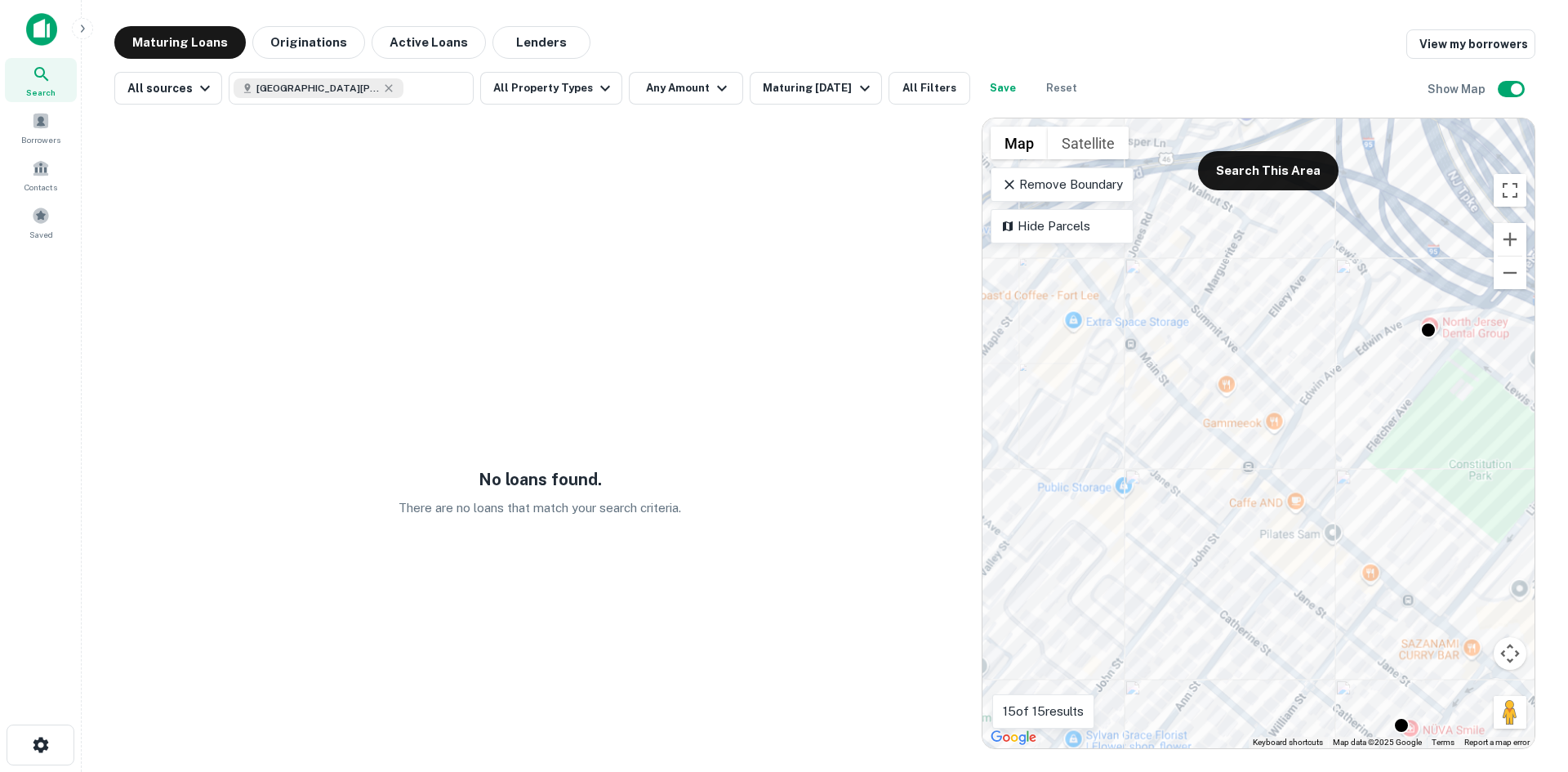
drag, startPoint x: 1302, startPoint y: 398, endPoint x: 1217, endPoint y: 344, distance: 100.7
click at [1218, 346] on div "To activate drag with keyboard, press Alt + Enter. Once in keyboard drag state,…" at bounding box center [1259, 433] width 552 height 630
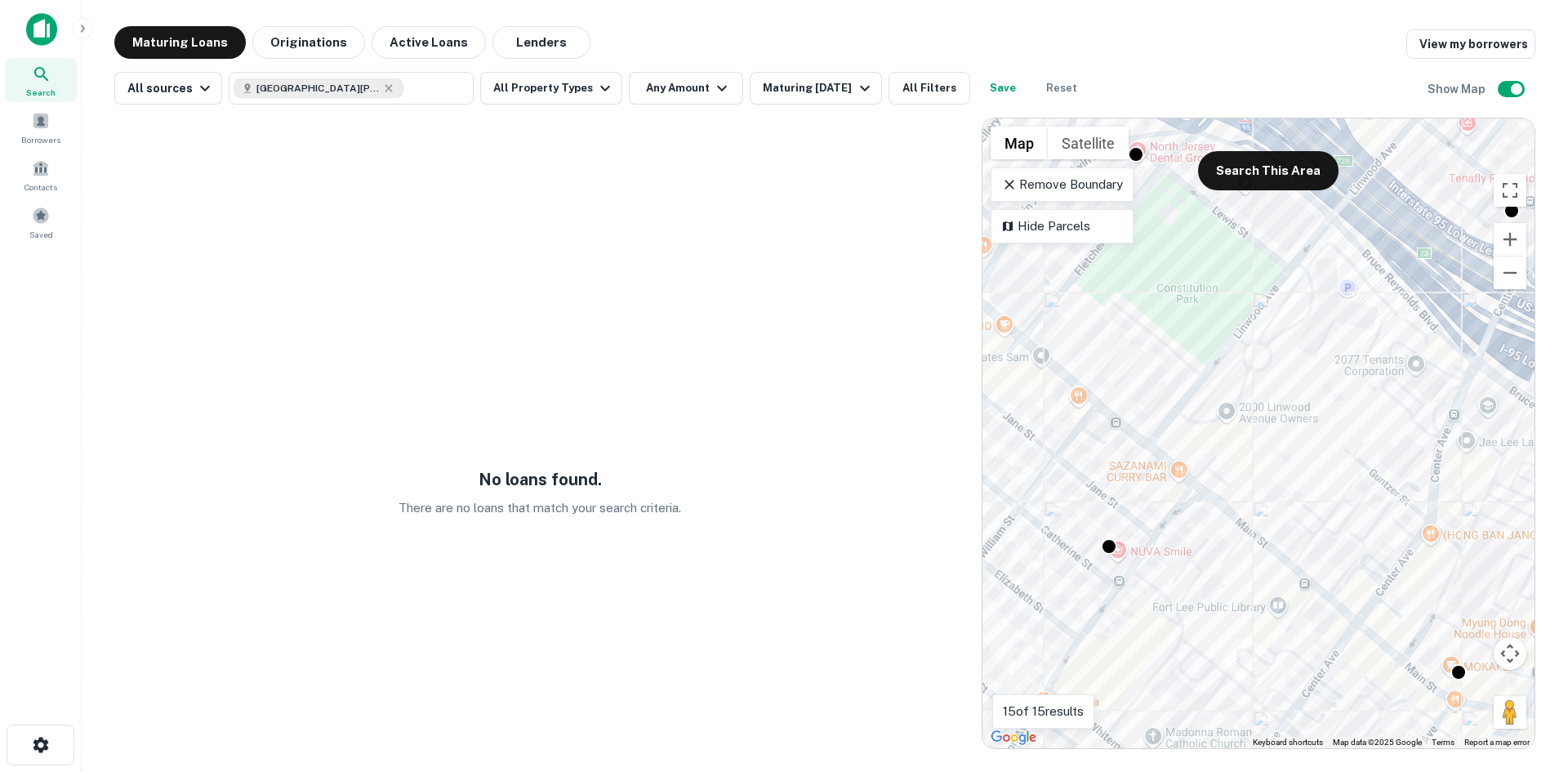
drag, startPoint x: 1278, startPoint y: 381, endPoint x: 1269, endPoint y: 375, distance: 10.8
click at [1269, 375] on div "To activate drag with keyboard, press Alt + Enter. Once in keyboard drag state,…" at bounding box center [1259, 433] width 552 height 630
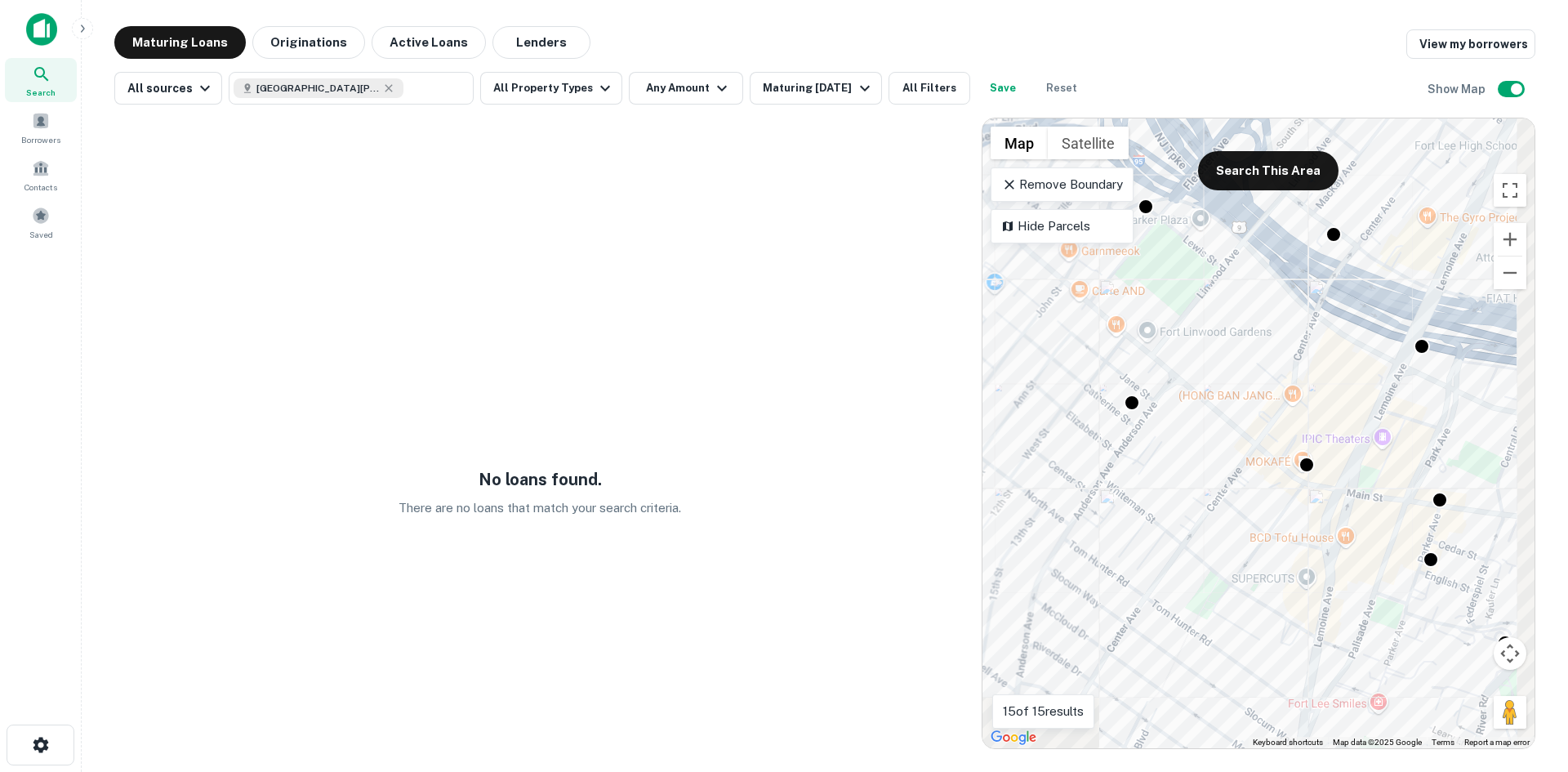
drag, startPoint x: 1405, startPoint y: 506, endPoint x: 1347, endPoint y: 432, distance: 94.0
click at [1325, 418] on div "To activate drag with keyboard, press Alt + Enter. Once in keyboard drag state,…" at bounding box center [1259, 433] width 552 height 630
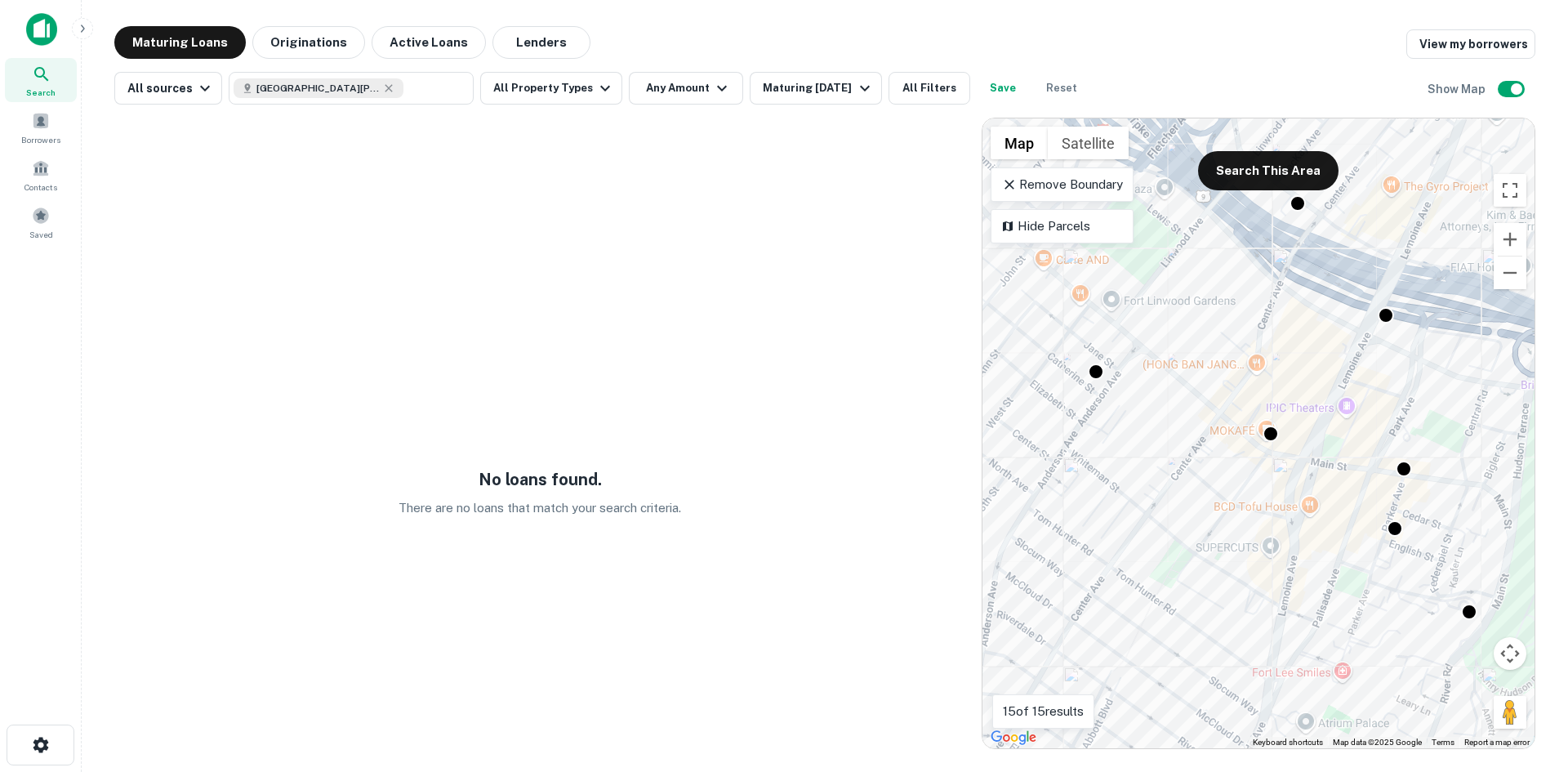
drag, startPoint x: 1411, startPoint y: 461, endPoint x: 1299, endPoint y: 429, distance: 116.5
click at [1299, 429] on div "To activate drag with keyboard, press Alt + Enter. Once in keyboard drag state,…" at bounding box center [1259, 433] width 552 height 630
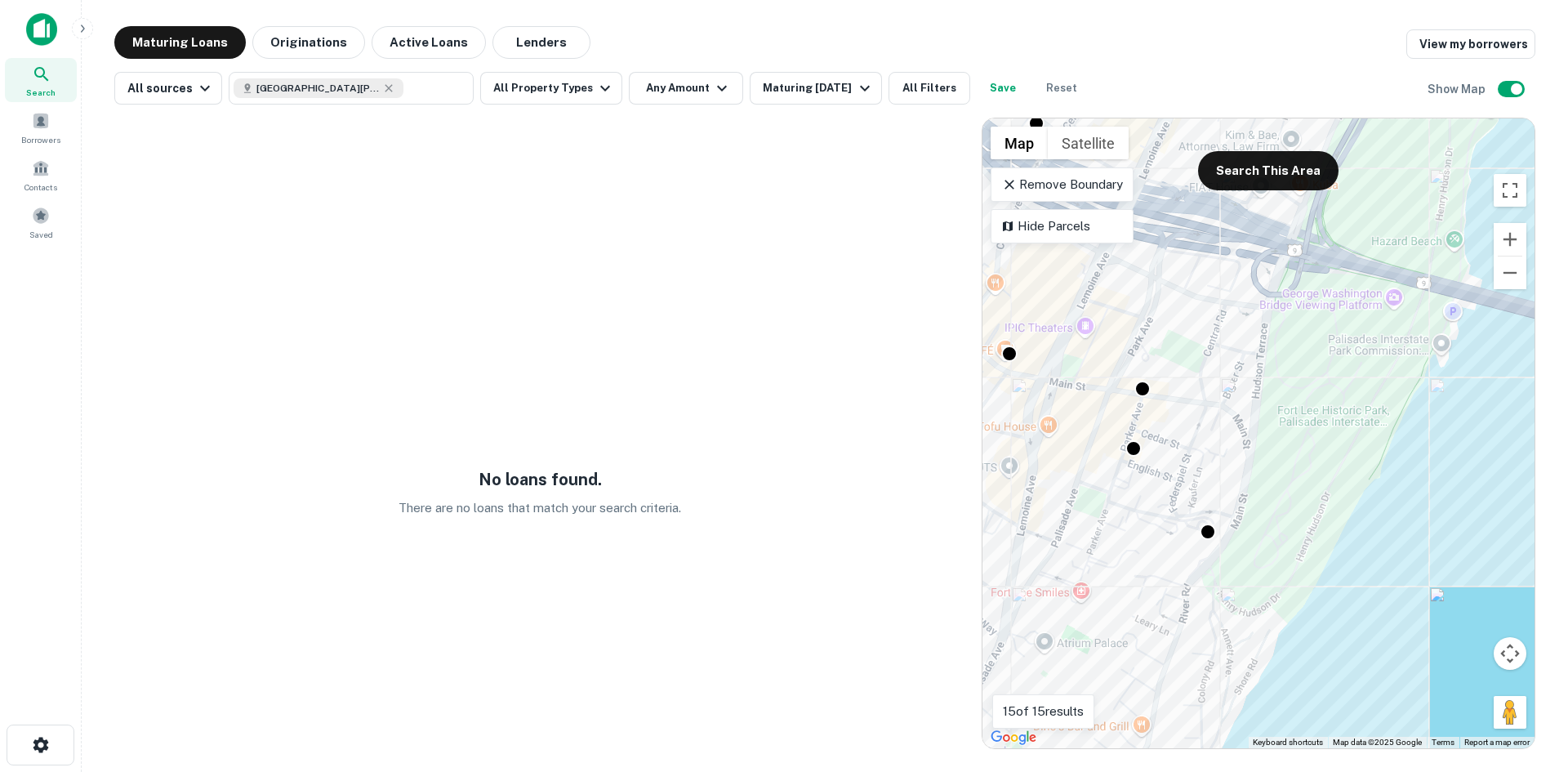
drag, startPoint x: 1335, startPoint y: 436, endPoint x: 1351, endPoint y: 423, distance: 20.6
click at [1351, 423] on div "To activate drag with keyboard, press Alt + Enter. Once in keyboard drag state,…" at bounding box center [1259, 433] width 552 height 630
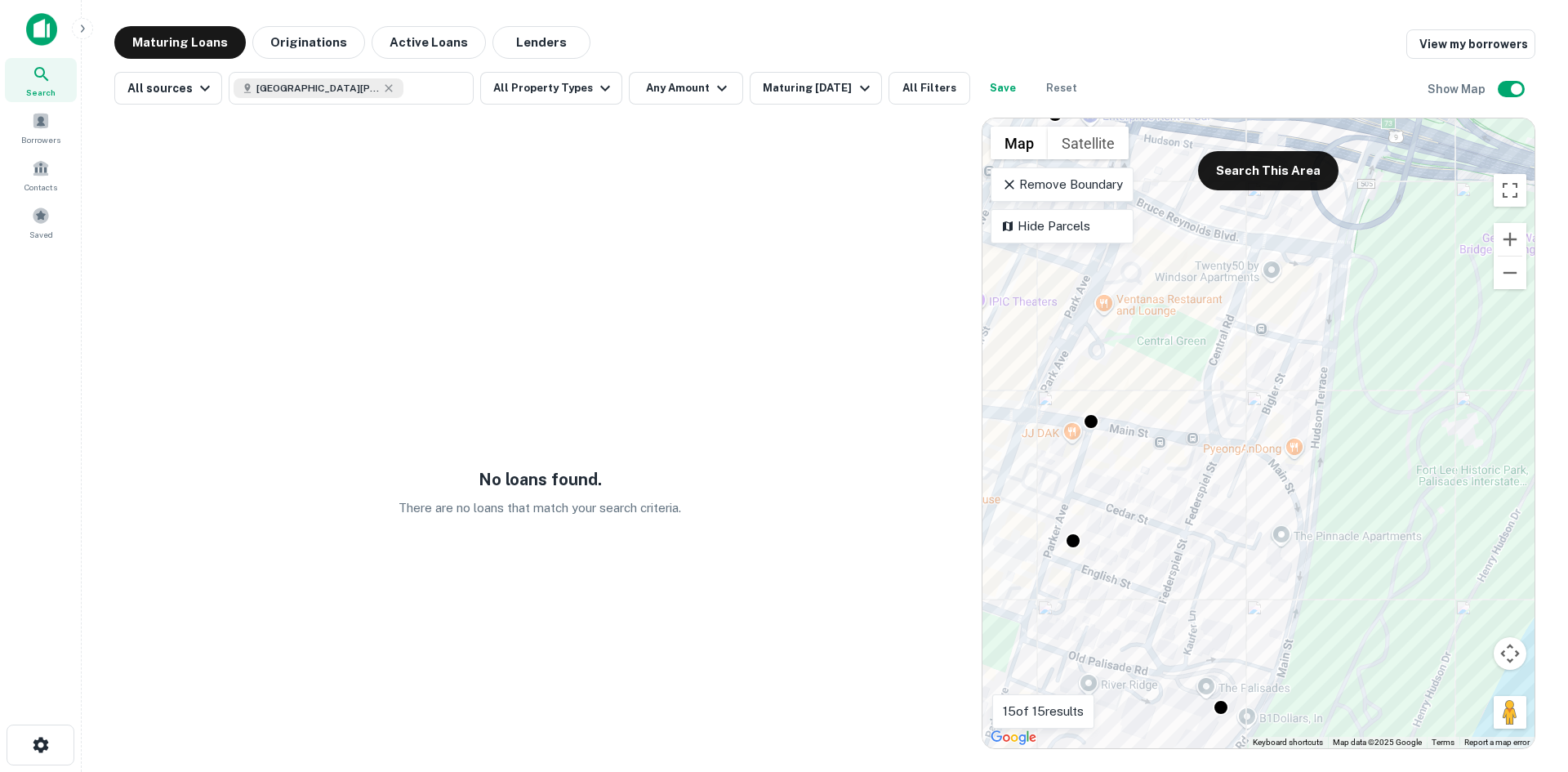
drag, startPoint x: 1262, startPoint y: 421, endPoint x: 1241, endPoint y: 477, distance: 59.8
click at [1241, 477] on div "To activate drag with keyboard, press Alt + Enter. Once in keyboard drag state,…" at bounding box center [1259, 433] width 552 height 630
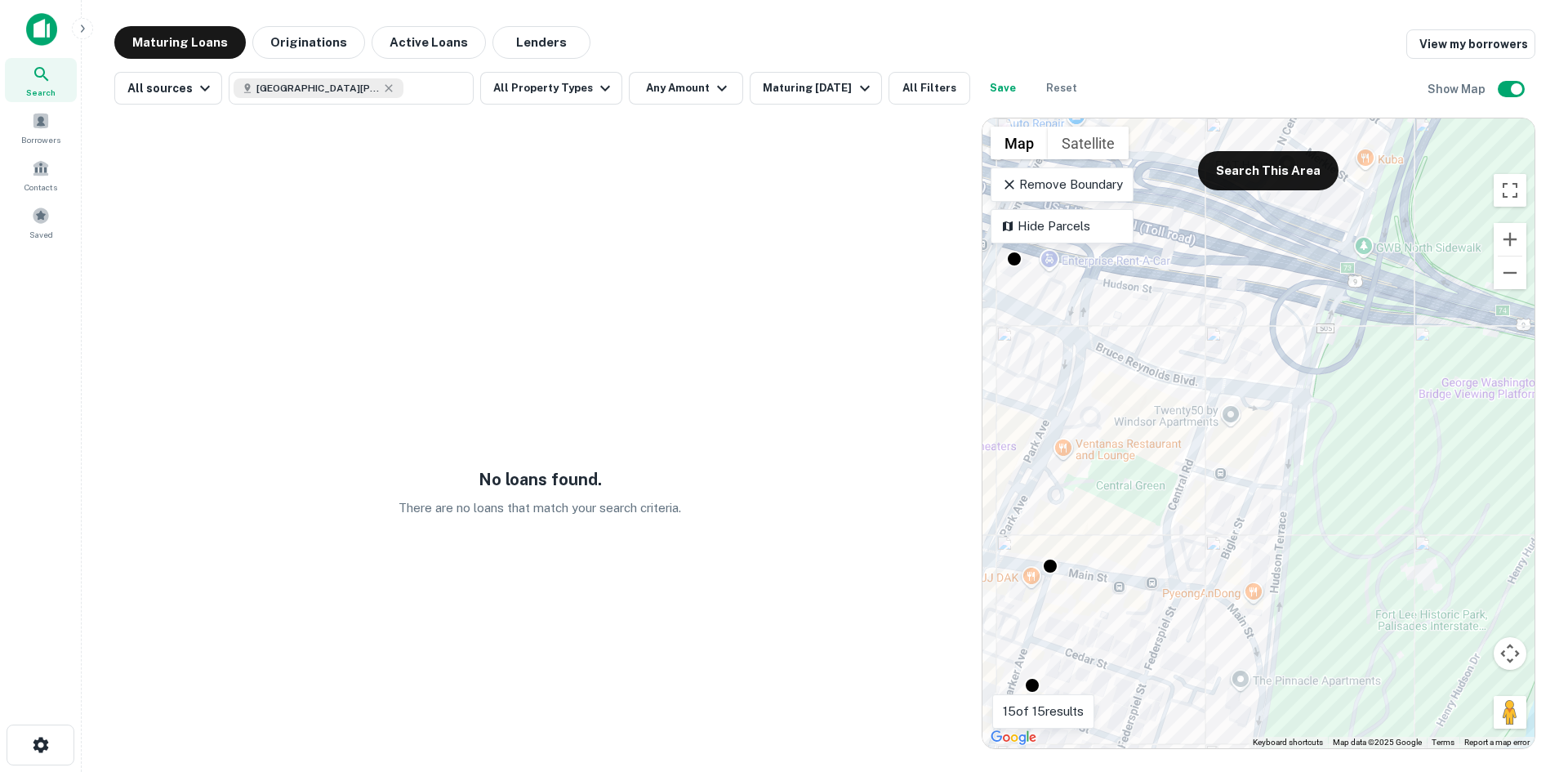
drag, startPoint x: 1176, startPoint y: 634, endPoint x: 1165, endPoint y: 663, distance: 31.0
click at [1153, 690] on div "To activate drag with keyboard, press Alt + Enter. Once in keyboard drag state,…" at bounding box center [1259, 433] width 552 height 630
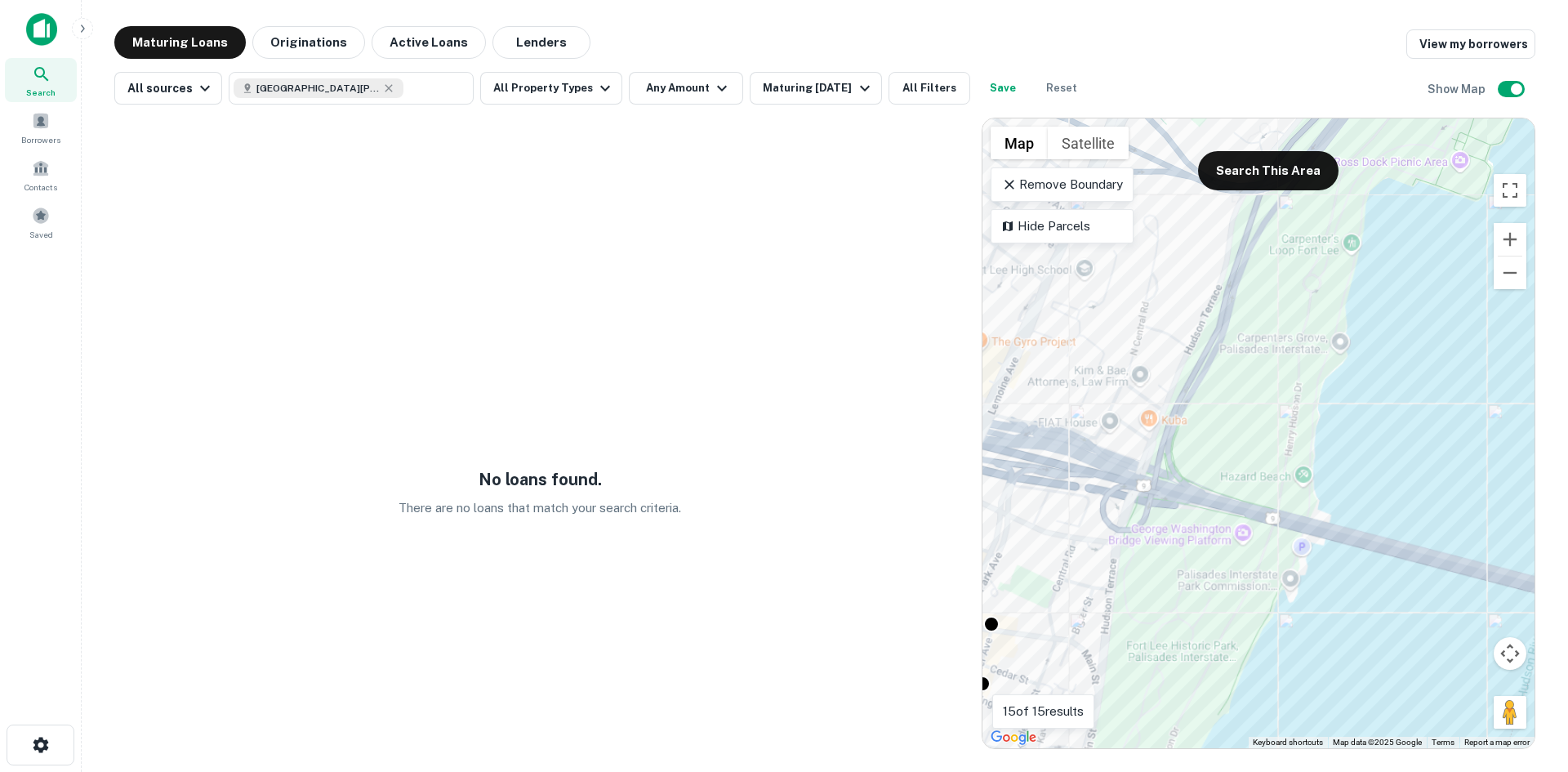
drag, startPoint x: 1190, startPoint y: 364, endPoint x: 1161, endPoint y: 483, distance: 122.5
click at [1161, 483] on div "To activate drag with keyboard, press Alt + Enter. Once in keyboard drag state,…" at bounding box center [1259, 433] width 552 height 630
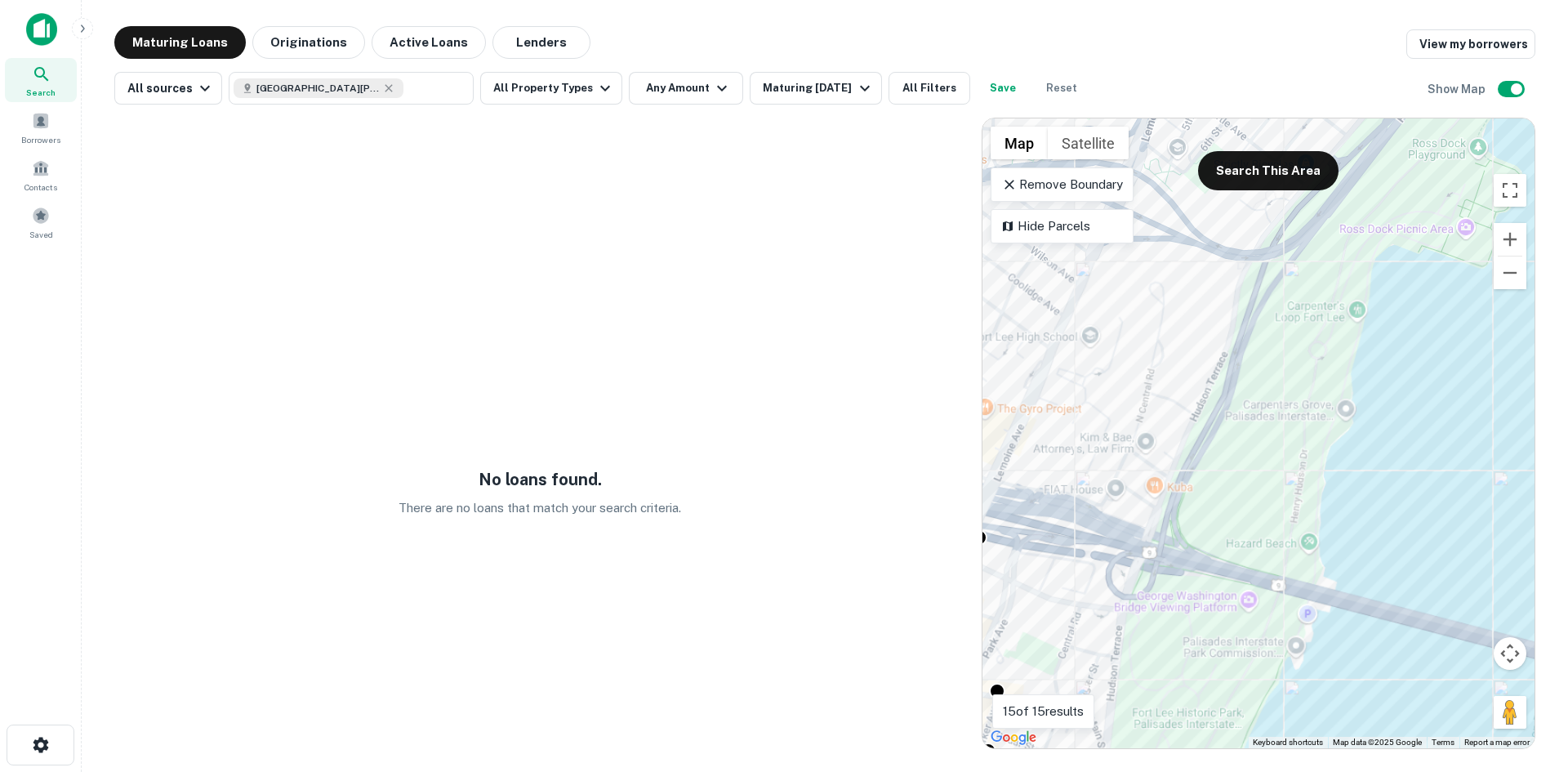
drag, startPoint x: 1192, startPoint y: 320, endPoint x: 1189, endPoint y: 392, distance: 72.1
click at [1199, 384] on div "To activate drag with keyboard, press Alt + Enter. Once in keyboard drag state,…" at bounding box center [1259, 433] width 552 height 630
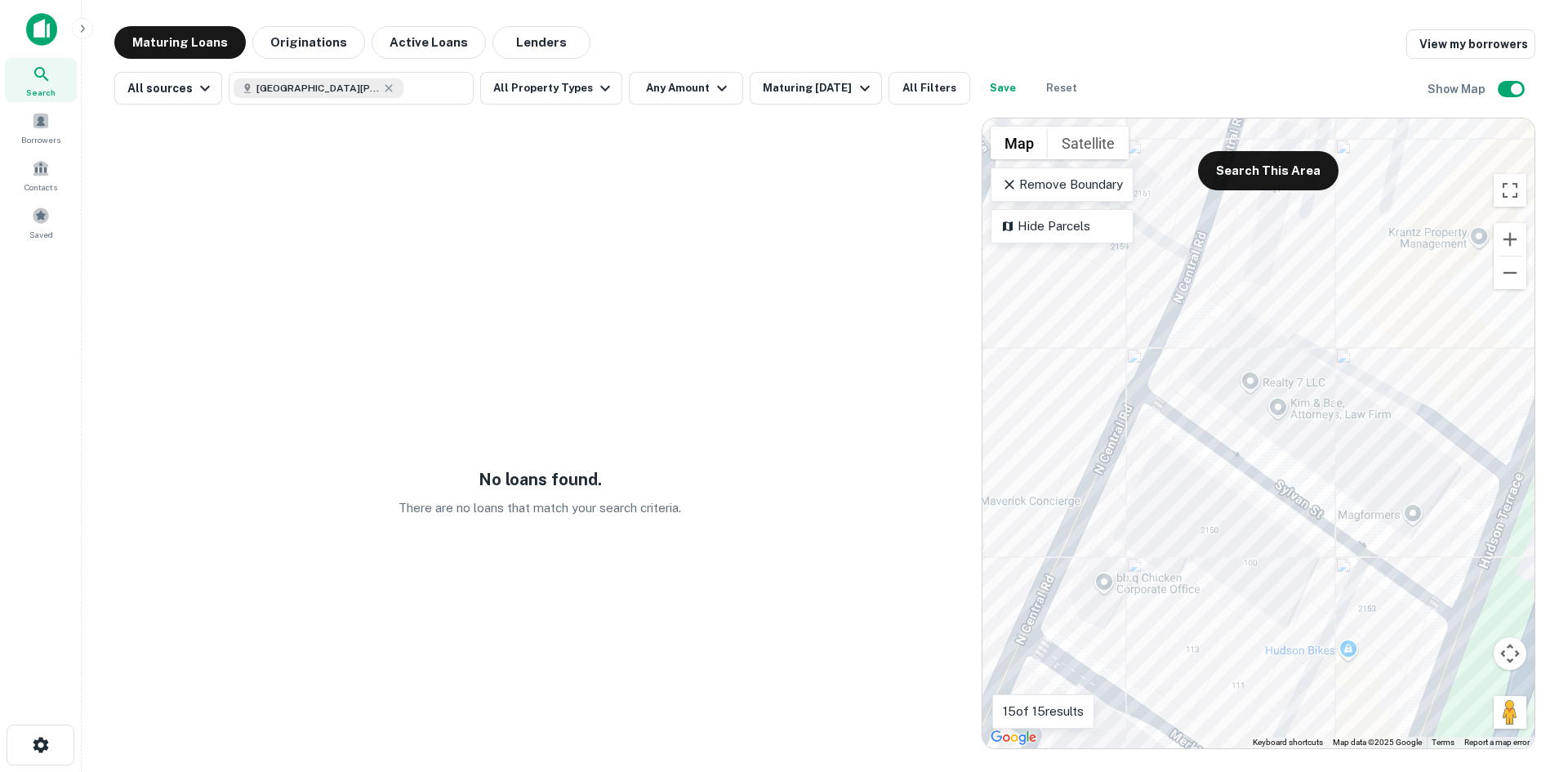
click at [1167, 493] on div "To activate drag with keyboard, press Alt + Enter. Once in keyboard drag state,…" at bounding box center [1259, 433] width 552 height 630
click at [1247, 149] on div "Search This Area" at bounding box center [1262, 154] width 154 height 72
click at [1258, 170] on button "Search This Area" at bounding box center [1268, 170] width 140 height 39
drag, startPoint x: 1258, startPoint y: 170, endPoint x: 1245, endPoint y: 342, distance: 172.5
click at [1258, 169] on button "Search This Area" at bounding box center [1268, 170] width 140 height 39
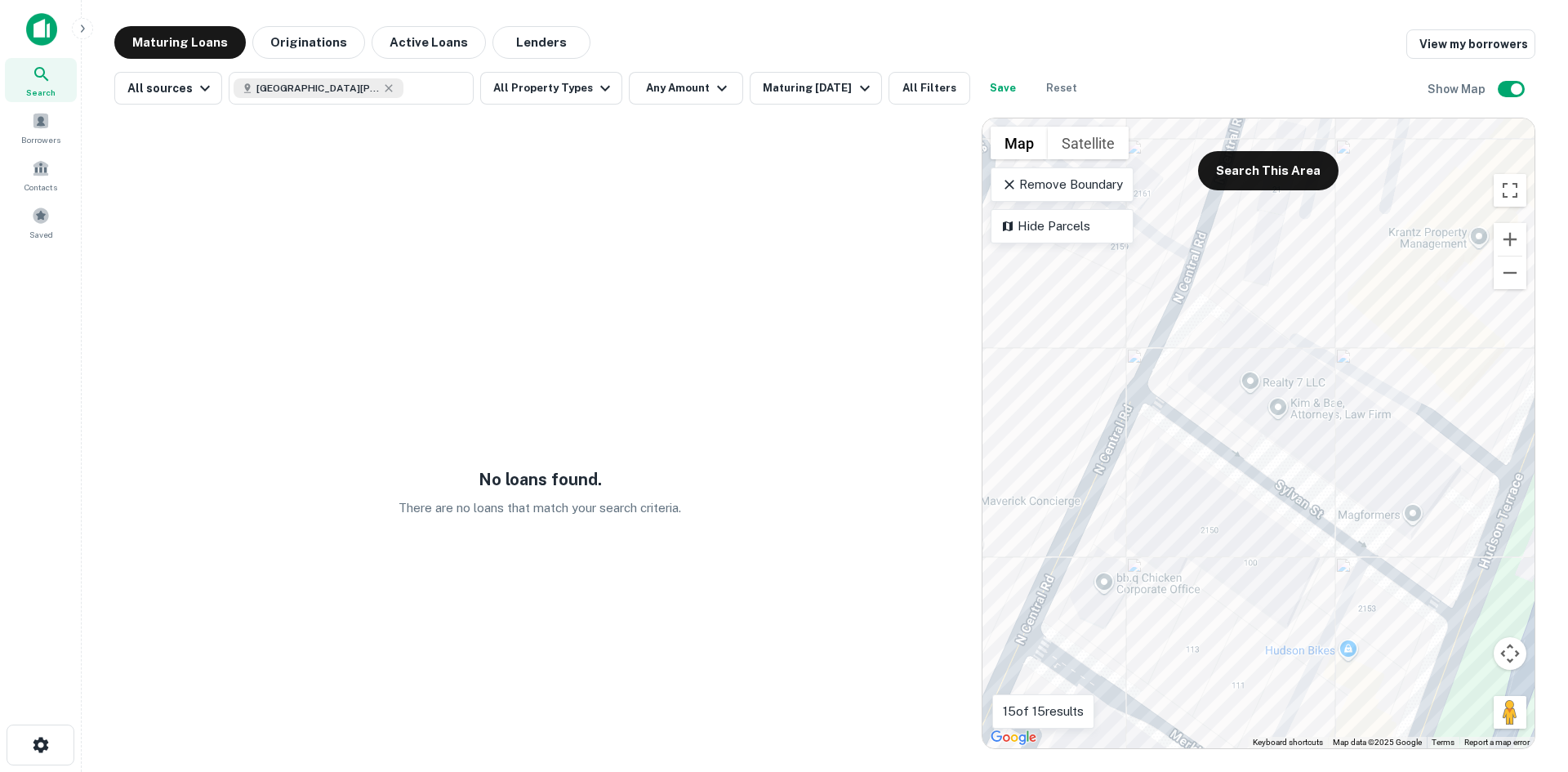
drag, startPoint x: 1189, startPoint y: 576, endPoint x: 1238, endPoint y: 526, distance: 70.0
click at [1238, 526] on div "To activate drag with keyboard, press Alt + Enter. Once in keyboard drag state,…" at bounding box center [1259, 433] width 552 height 630
